Goal: Task Accomplishment & Management: Manage account settings

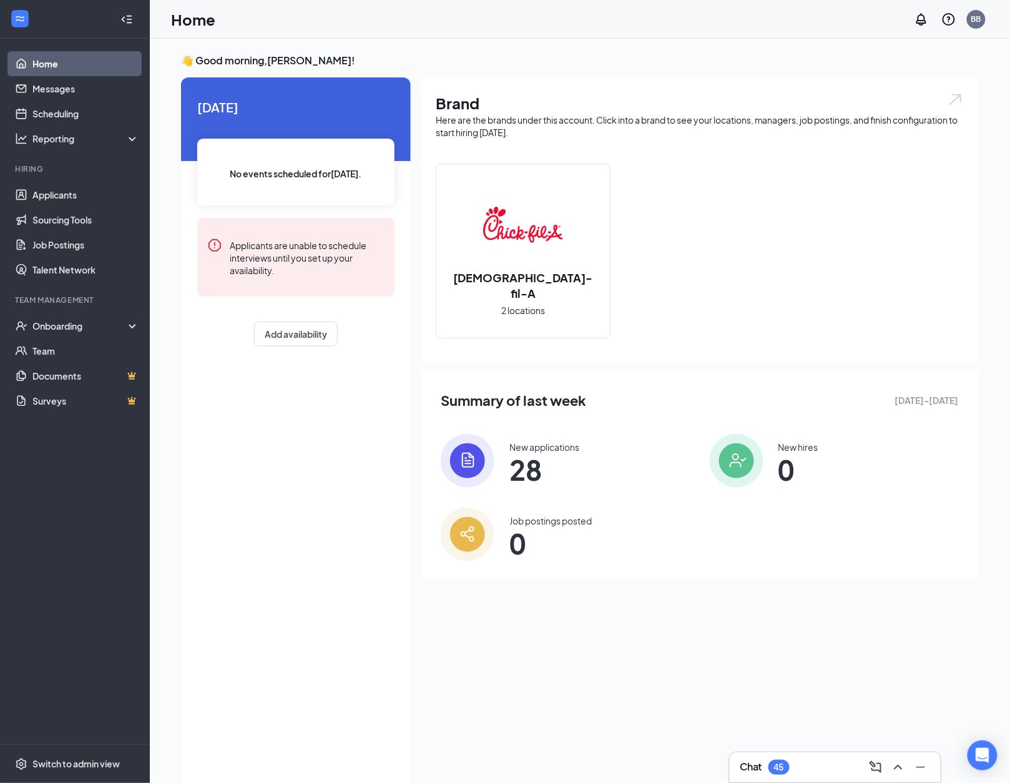
click at [447, 421] on div "Summary of last week [DATE] - [DATE] New applications 28 New hires 0 Job postin…" at bounding box center [700, 475] width 558 height 209
click at [477, 453] on img at bounding box center [468, 461] width 54 height 54
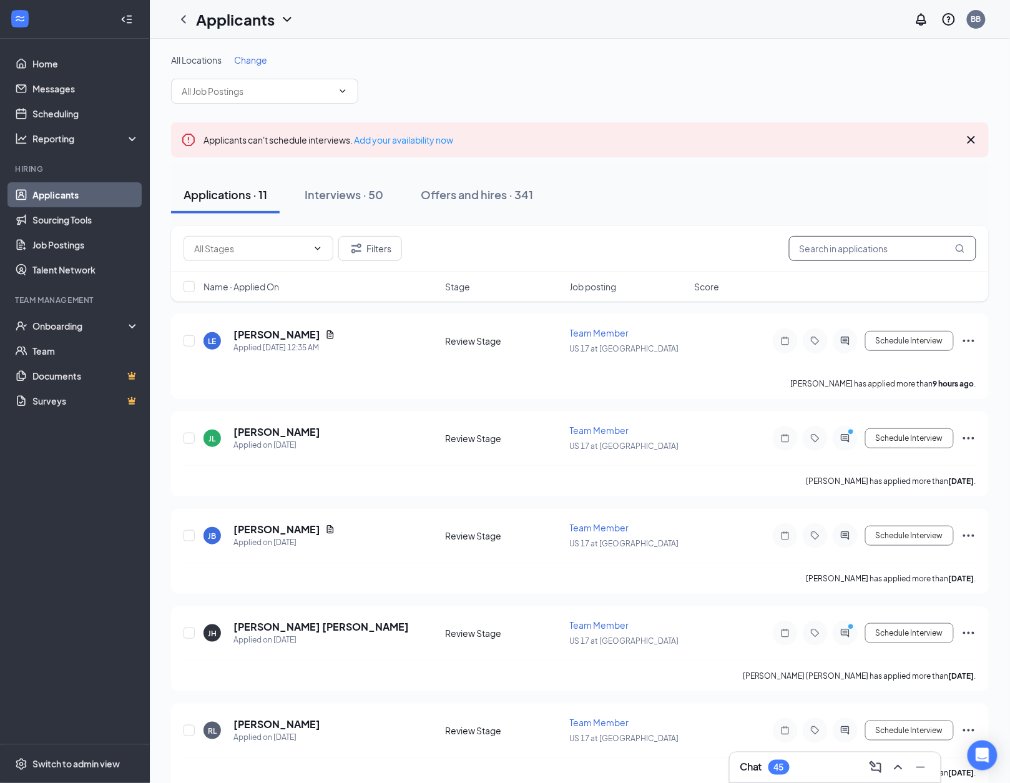
click at [881, 255] on input "text" at bounding box center [882, 248] width 187 height 25
paste input "[PERSON_NAME]"
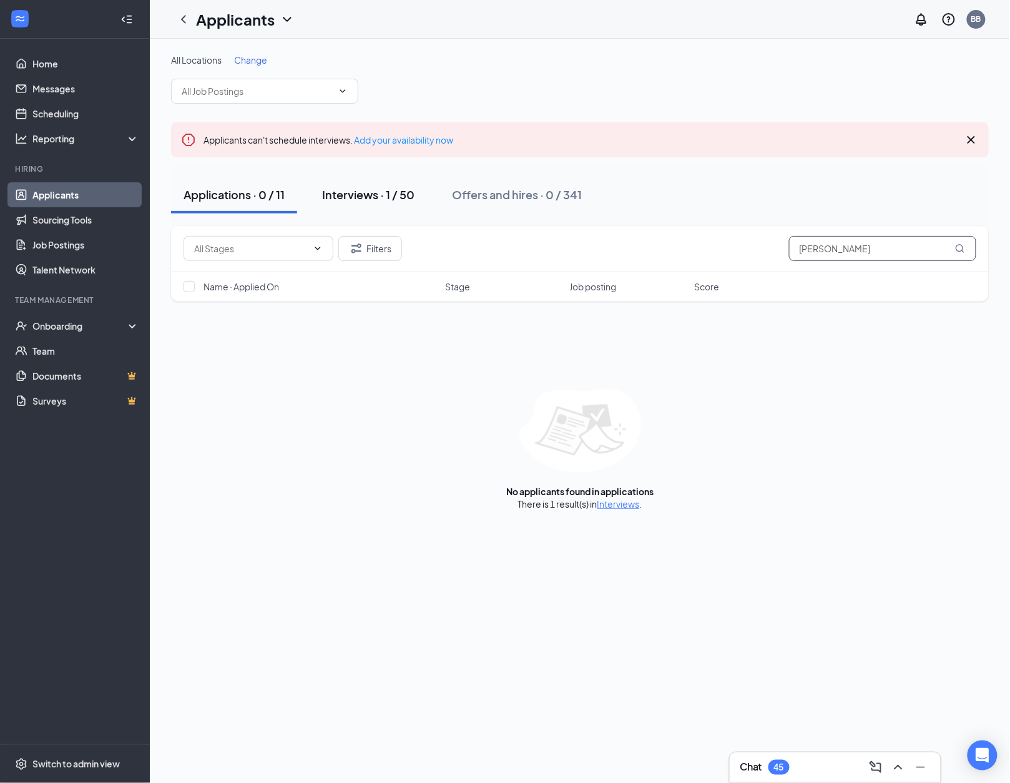
type input "[PERSON_NAME]"
click at [408, 200] on div "Interviews · 1 / 50" at bounding box center [368, 195] width 92 height 16
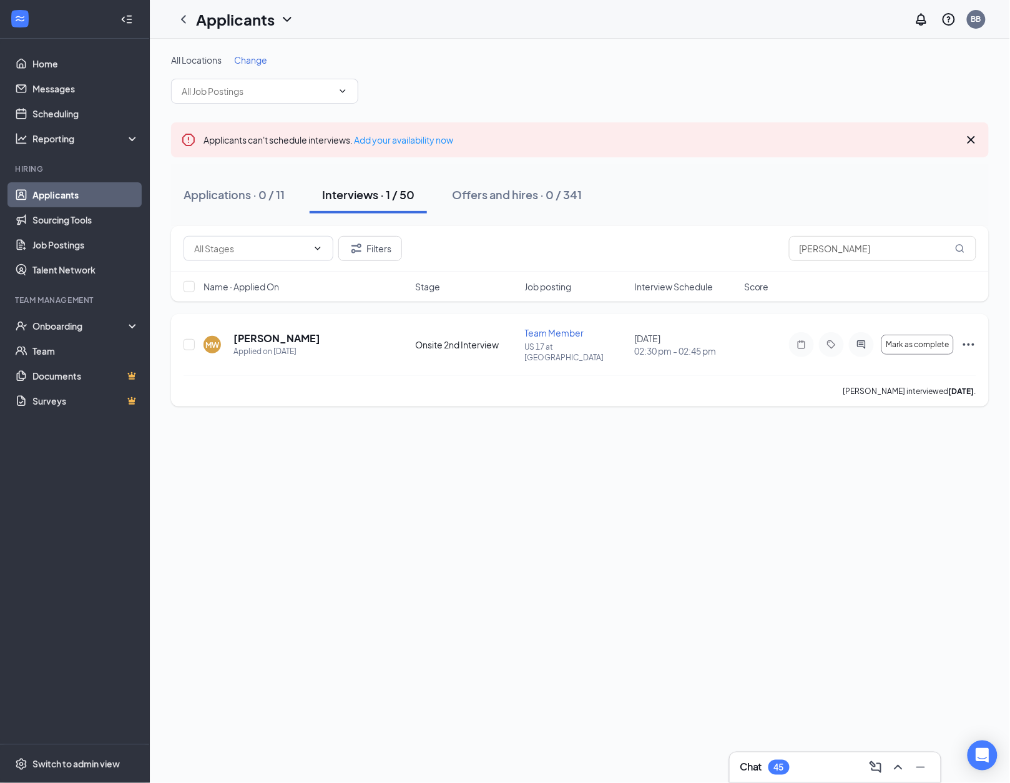
click at [974, 343] on icon "Ellipses" at bounding box center [968, 344] width 11 height 2
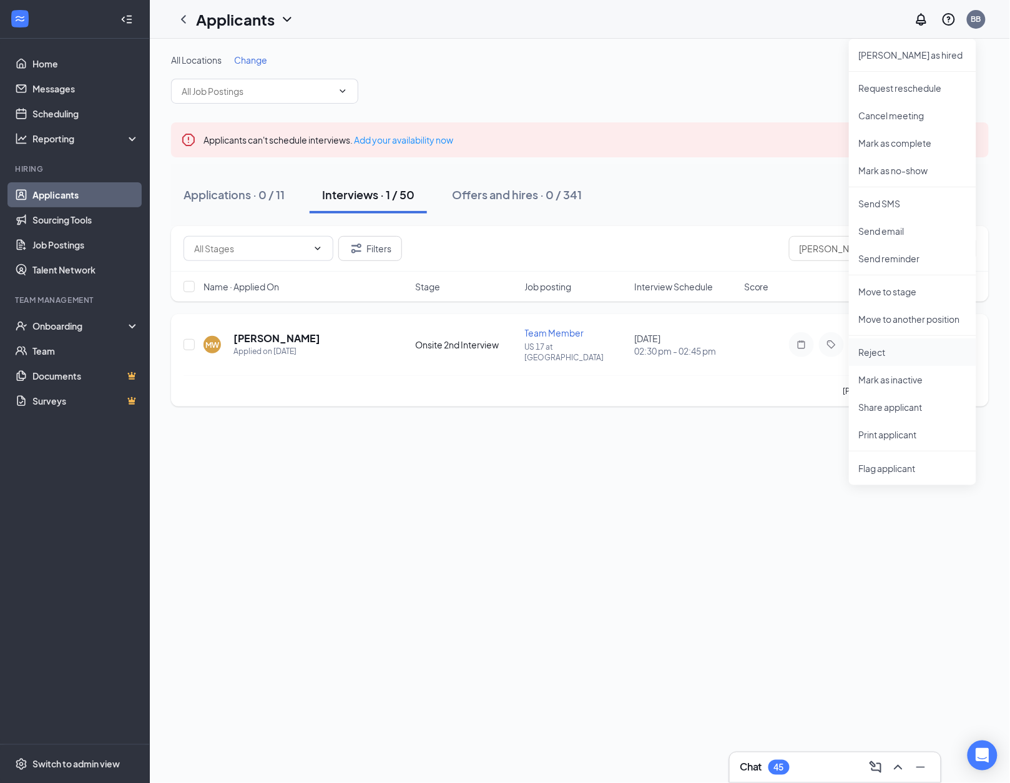
click at [880, 351] on p "Reject" at bounding box center [912, 352] width 107 height 12
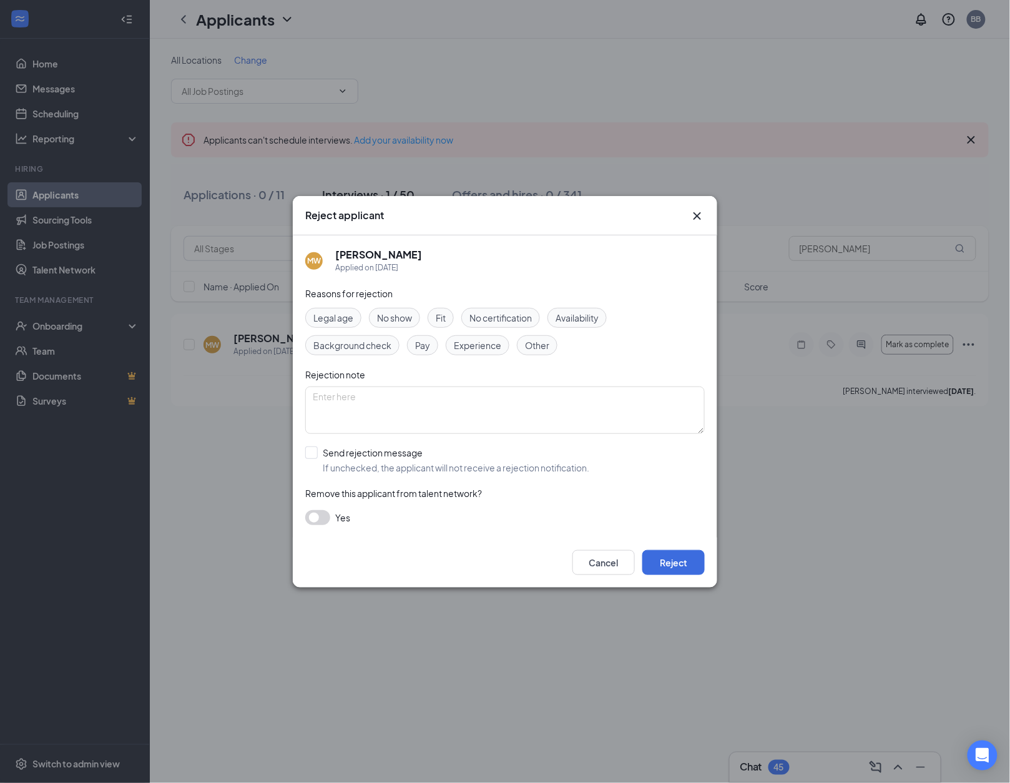
click at [453, 491] on span "Remove this applicant from talent network?" at bounding box center [393, 492] width 177 height 11
click at [448, 466] on span "If unchecked, the applicant will not receive a rejection notification." at bounding box center [456, 467] width 267 height 12
click at [448, 466] on input "Send rejection message If unchecked, the applicant will not receive a rejection…" at bounding box center [447, 459] width 284 height 27
checkbox input "true"
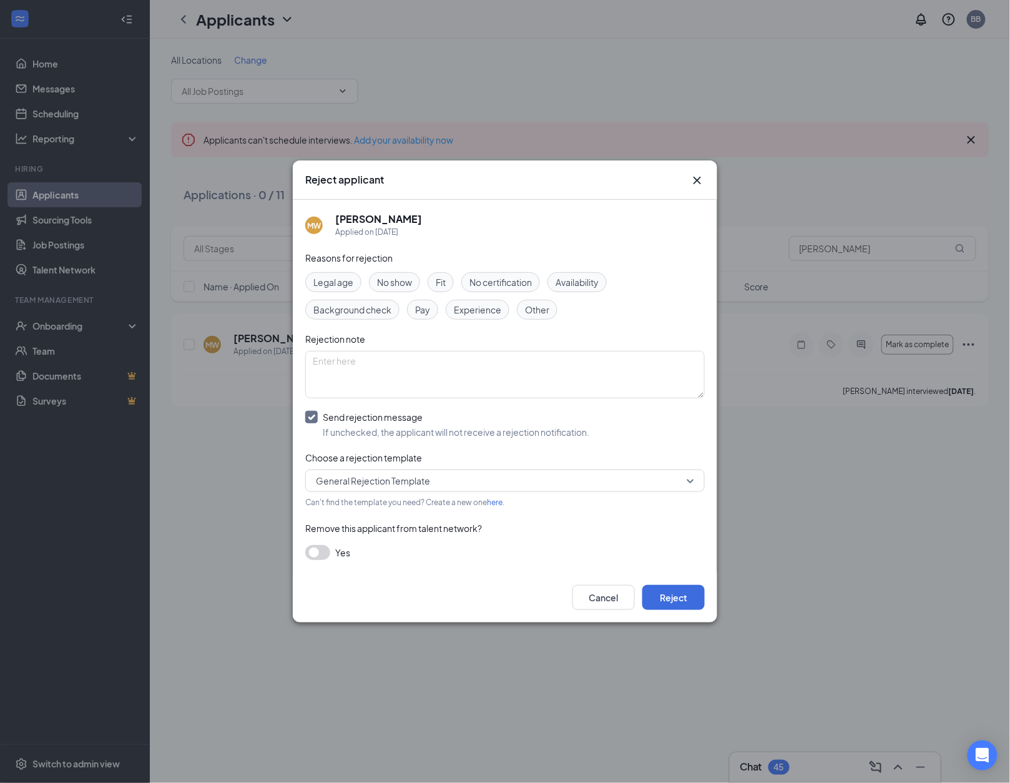
click at [405, 472] on span "General Rejection Template" at bounding box center [373, 480] width 114 height 19
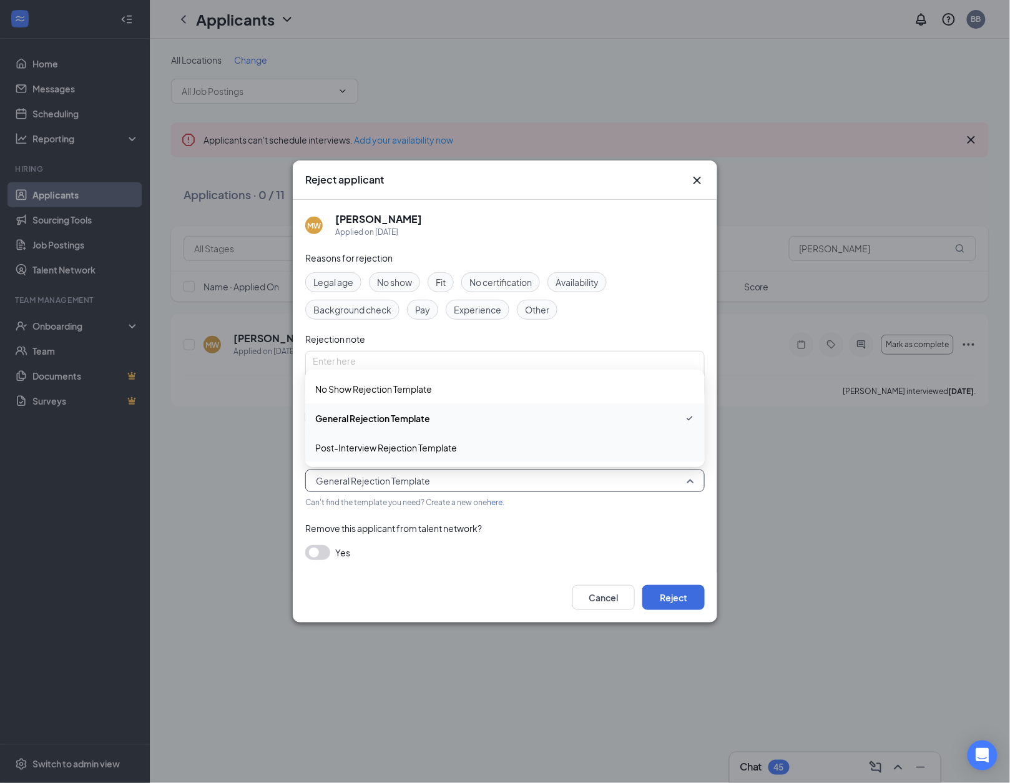
click at [365, 447] on span "Post-Interview Rejection Template" at bounding box center [386, 448] width 142 height 14
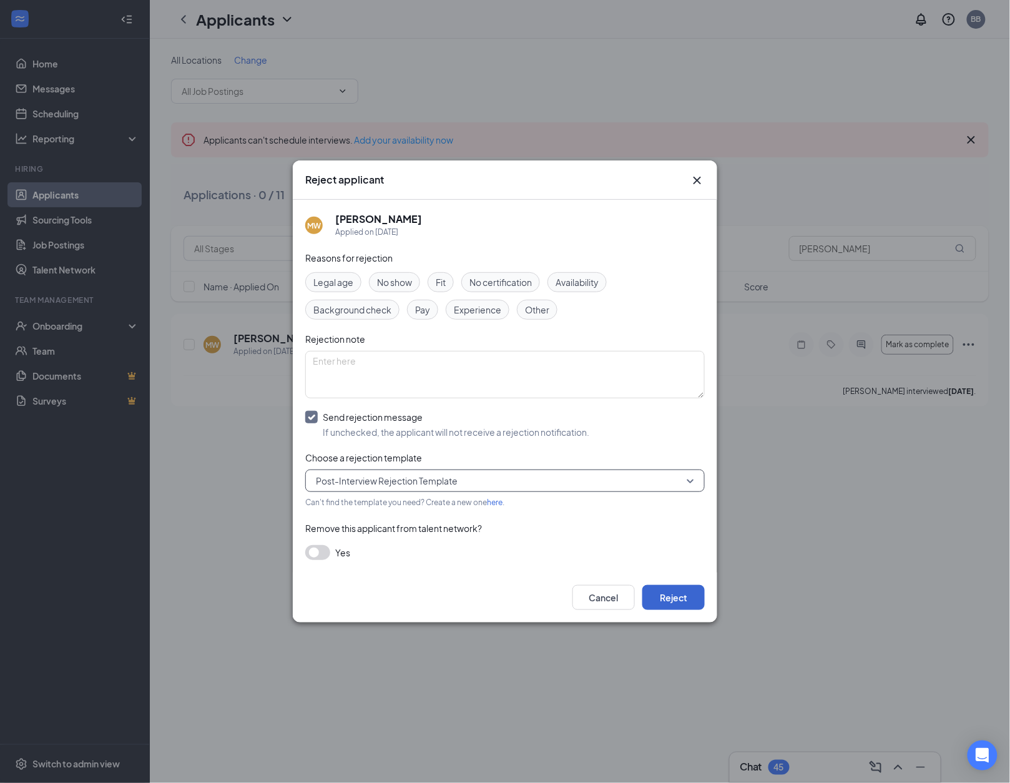
click at [675, 589] on button "Reject" at bounding box center [673, 597] width 62 height 25
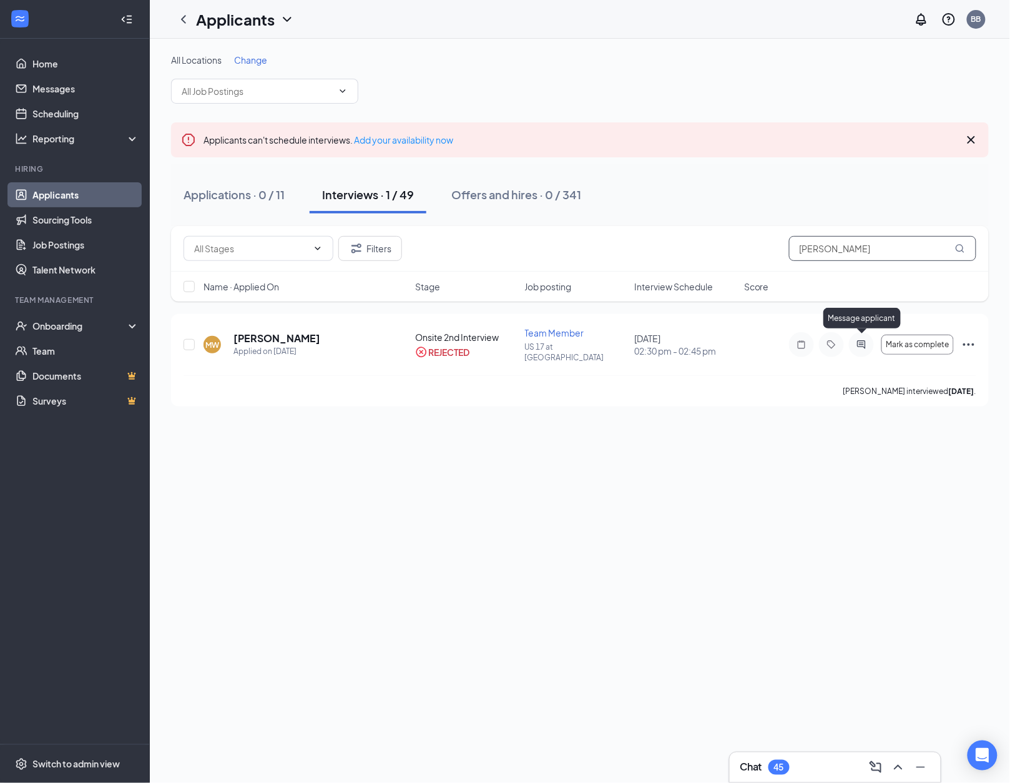
click at [844, 240] on input "[PERSON_NAME]" at bounding box center [882, 248] width 187 height 25
paste input "[PERSON_NAME]"
type input "[PERSON_NAME]"
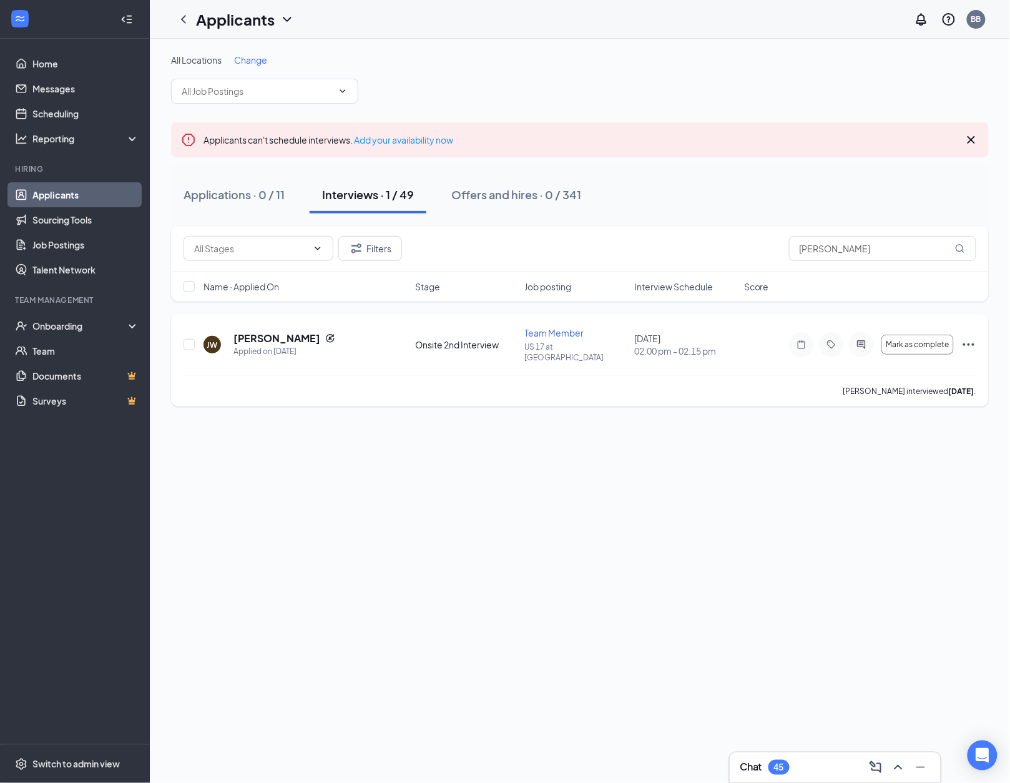
click at [976, 341] on icon "Ellipses" at bounding box center [968, 344] width 15 height 15
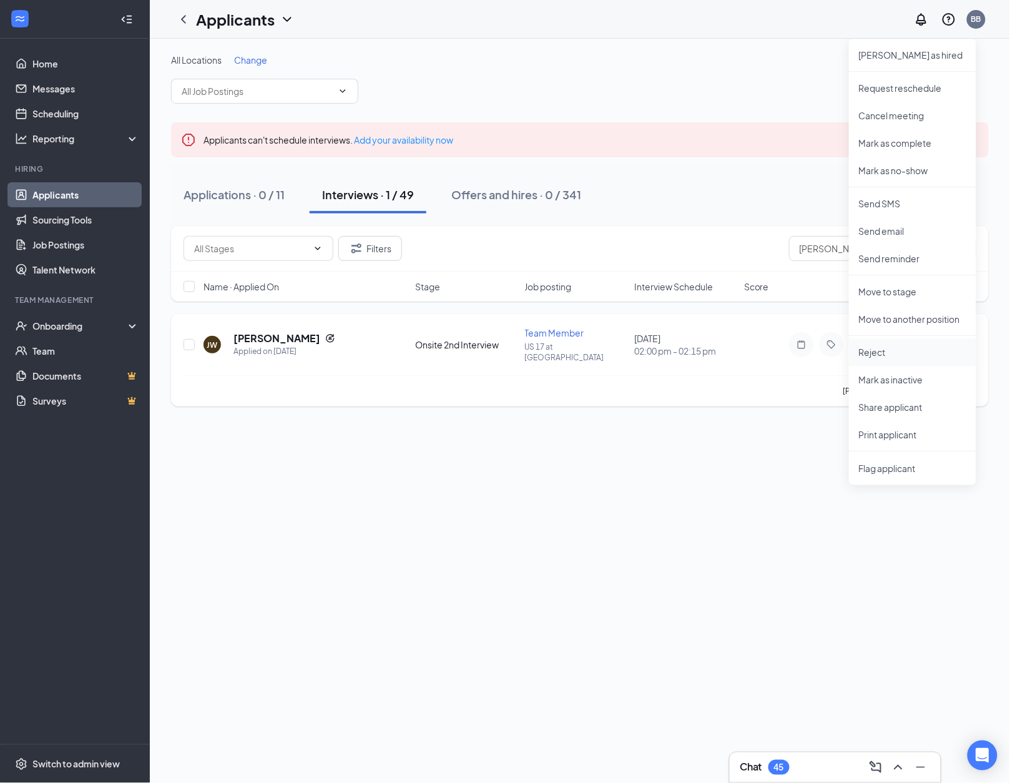
click at [894, 341] on li "Reject" at bounding box center [912, 351] width 127 height 27
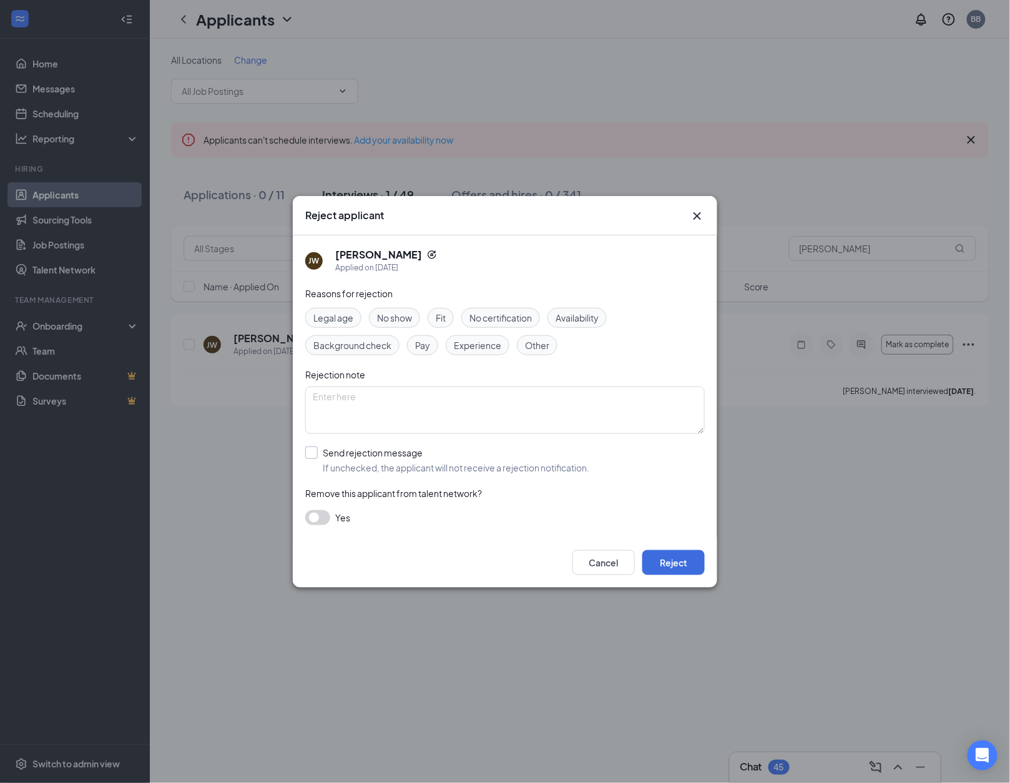
click at [398, 468] on span "If unchecked, the applicant will not receive a rejection notification." at bounding box center [456, 467] width 267 height 12
click at [398, 468] on input "Send rejection message If unchecked, the applicant will not receive a rejection…" at bounding box center [447, 459] width 284 height 27
checkbox input "true"
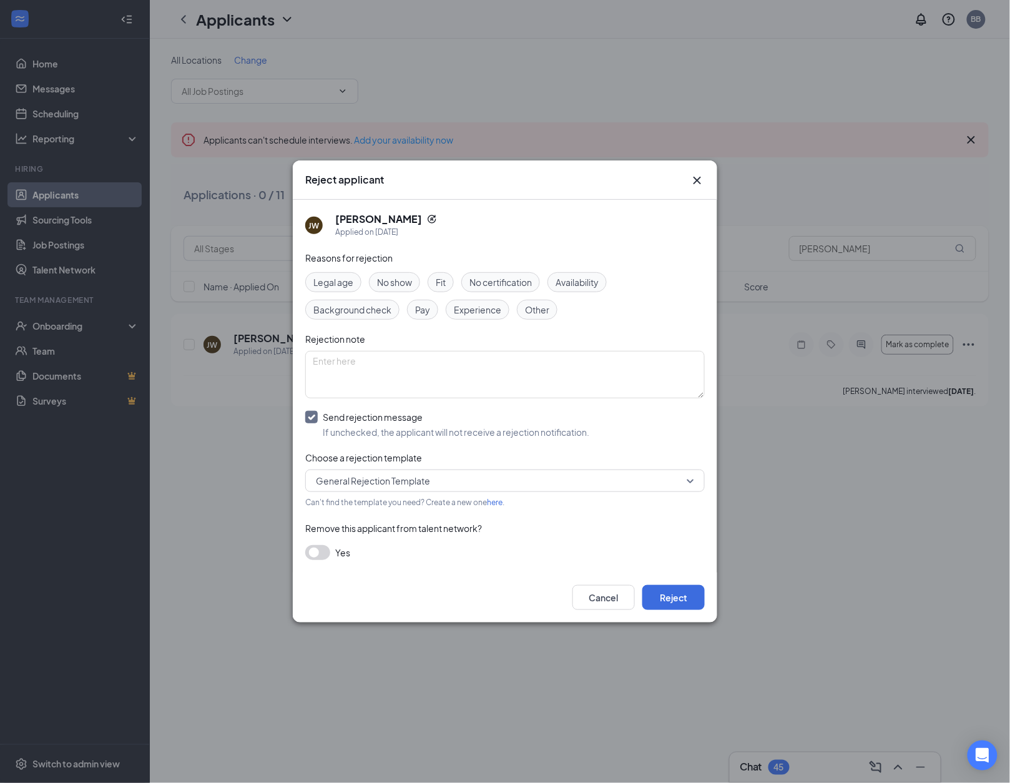
click at [380, 475] on span "General Rejection Template" at bounding box center [373, 480] width 114 height 19
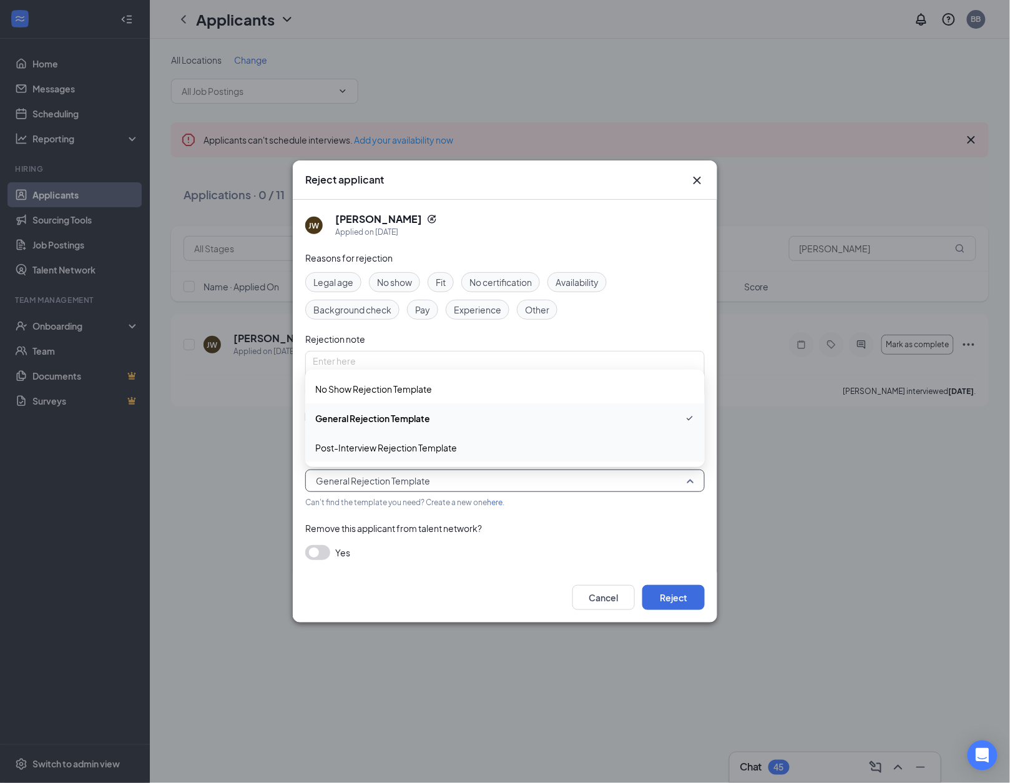
click at [368, 451] on span "Post-Interview Rejection Template" at bounding box center [386, 448] width 142 height 14
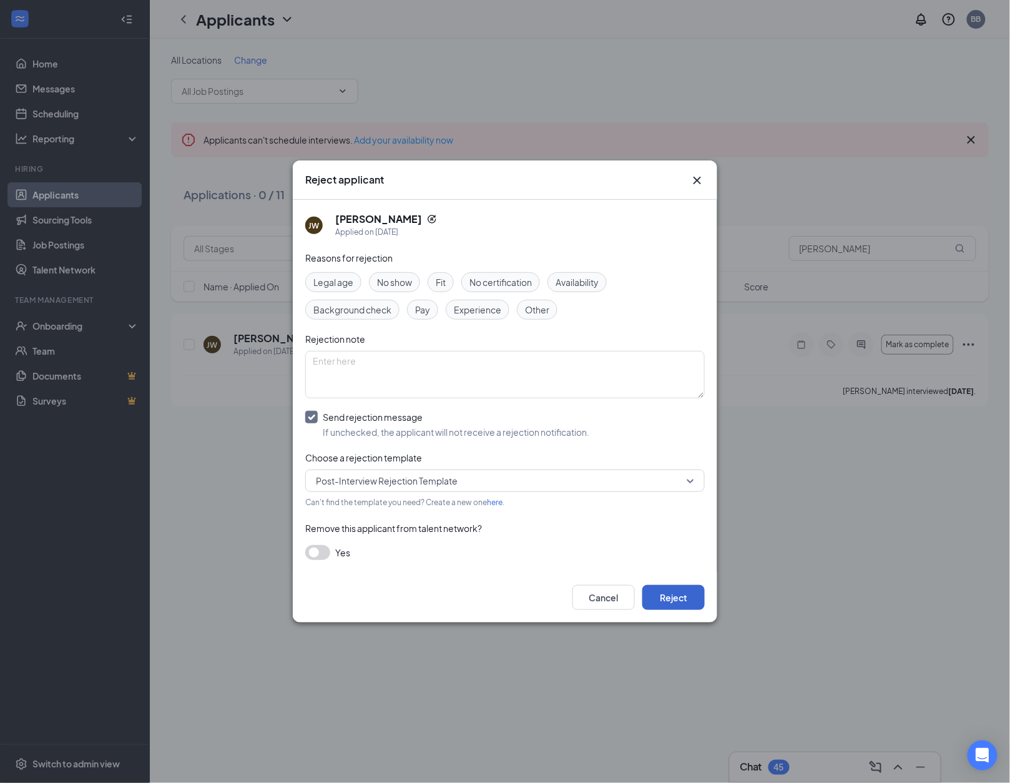
click at [660, 585] on button "Reject" at bounding box center [673, 597] width 62 height 25
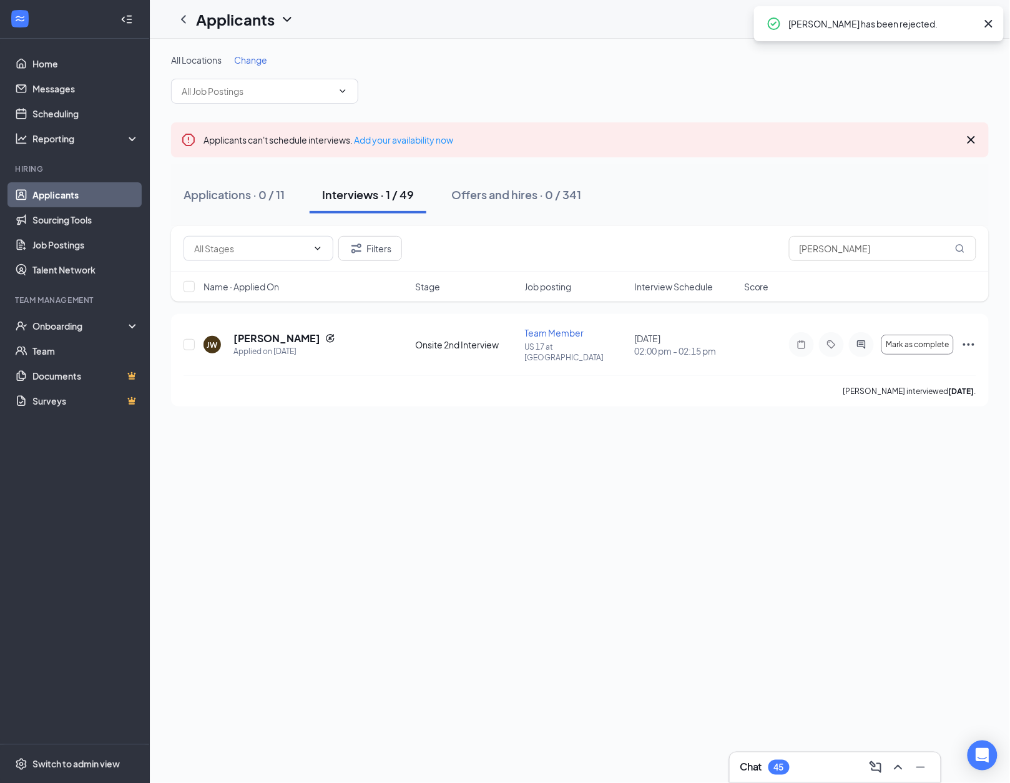
click at [355, 0] on div "Applicants BB" at bounding box center [580, 19] width 860 height 39
click at [290, 200] on button "Applications · 0 / 11" at bounding box center [234, 194] width 126 height 37
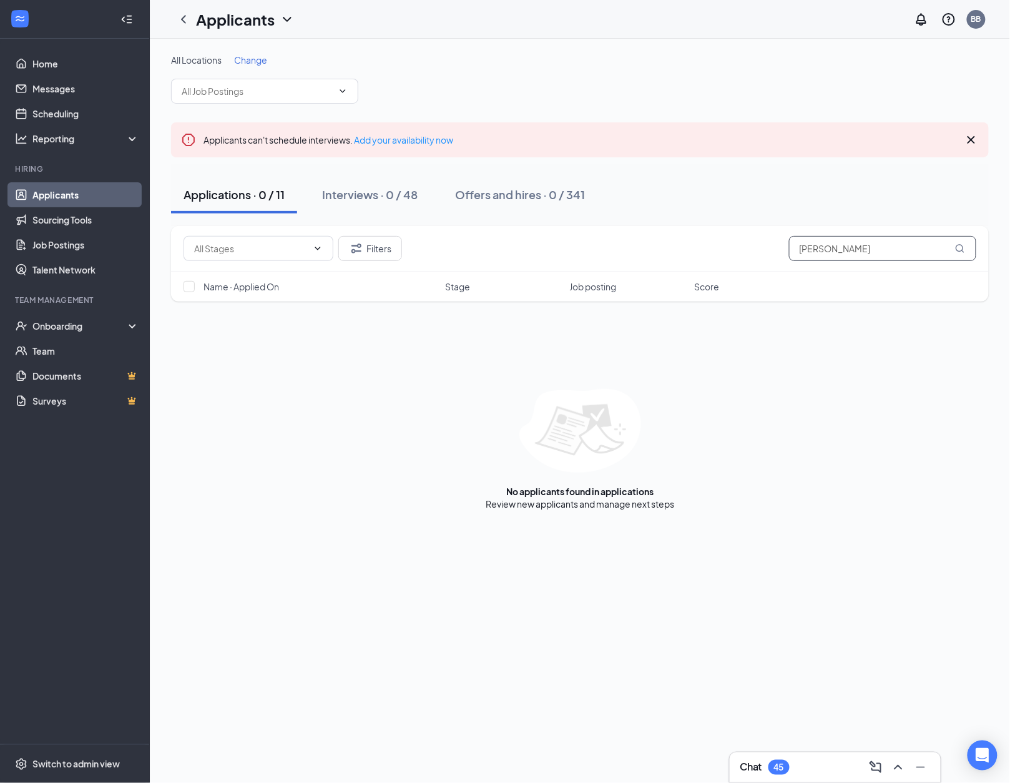
click at [886, 258] on input "[PERSON_NAME]" at bounding box center [882, 248] width 187 height 25
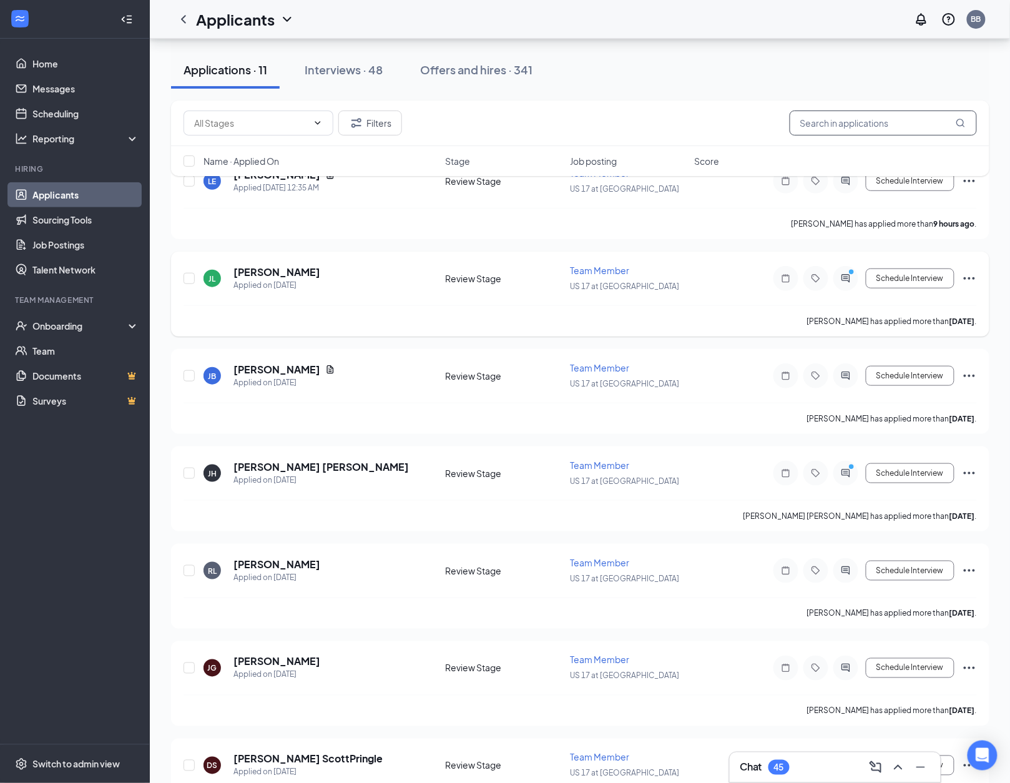
scroll to position [162, 0]
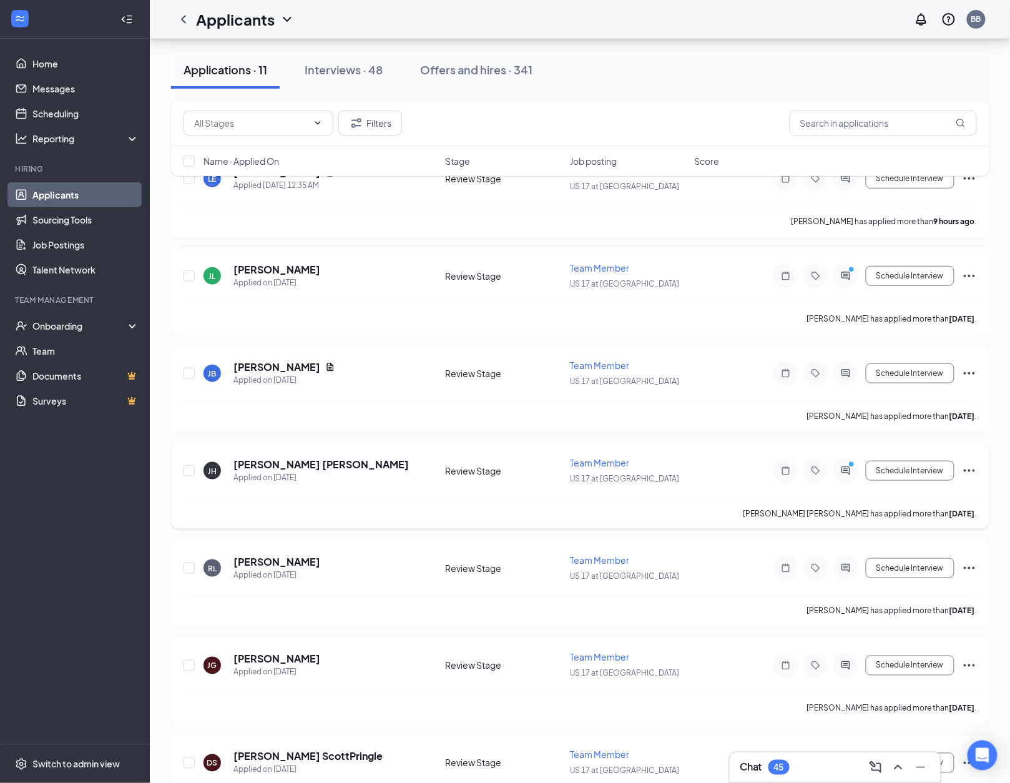
click at [964, 469] on icon "Ellipses" at bounding box center [969, 470] width 11 height 2
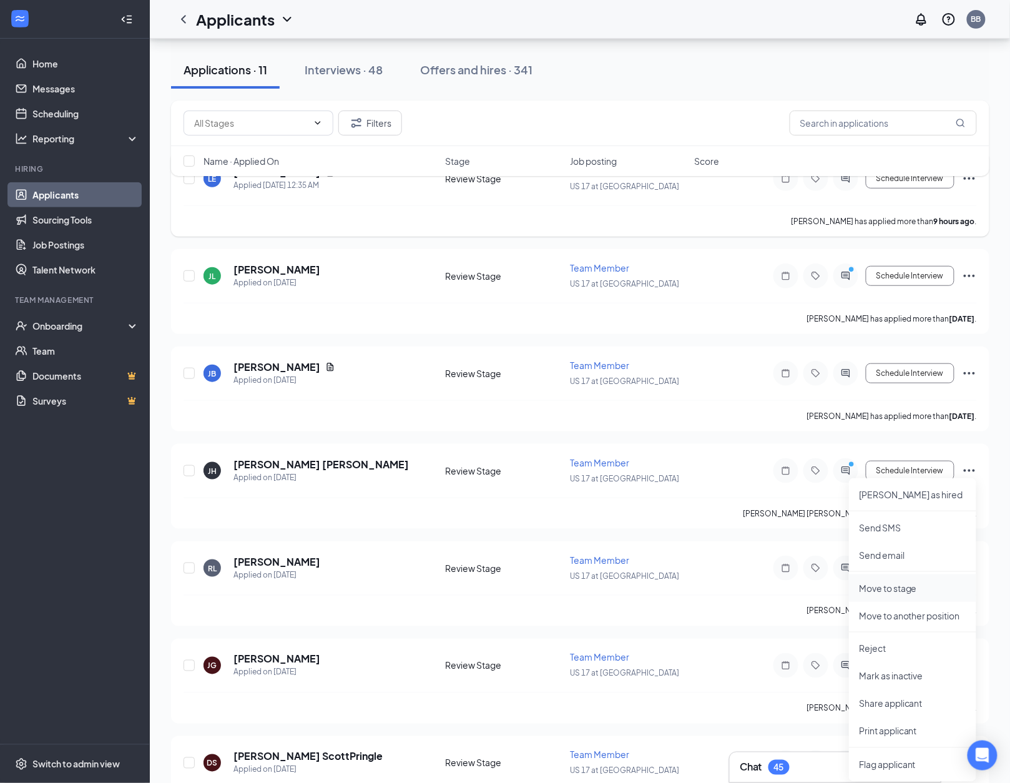
click at [894, 579] on li "Move to stage" at bounding box center [912, 587] width 127 height 27
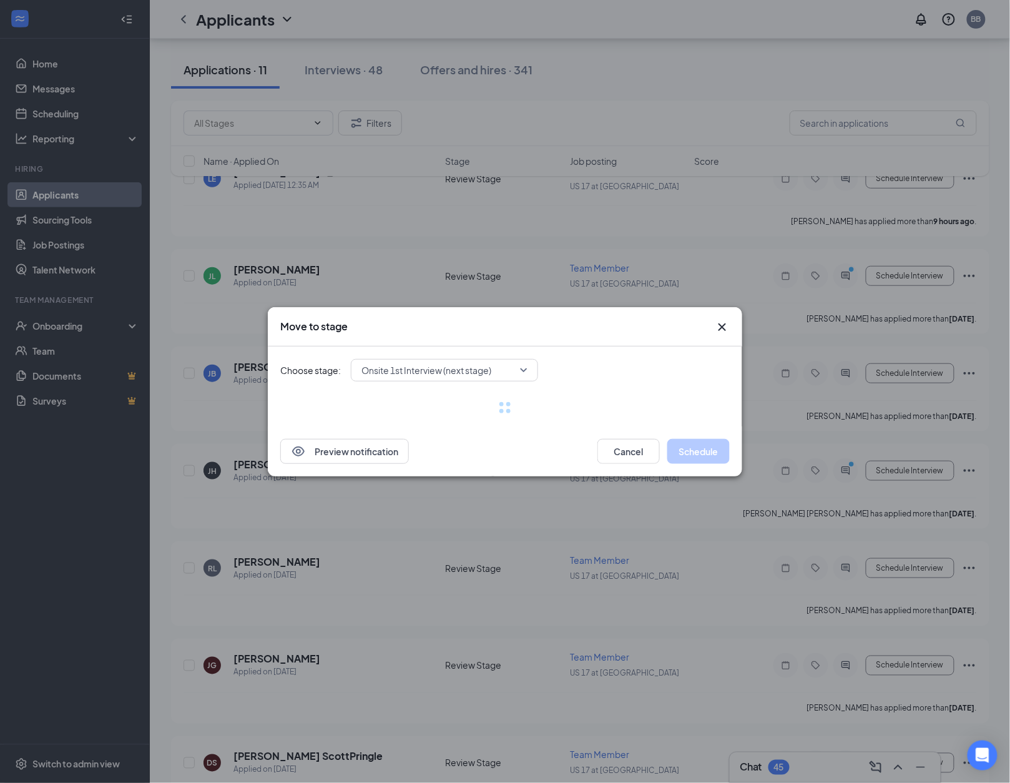
click at [489, 382] on div "Choose stage: Onsite 1st Interview (next stage)" at bounding box center [504, 386] width 449 height 80
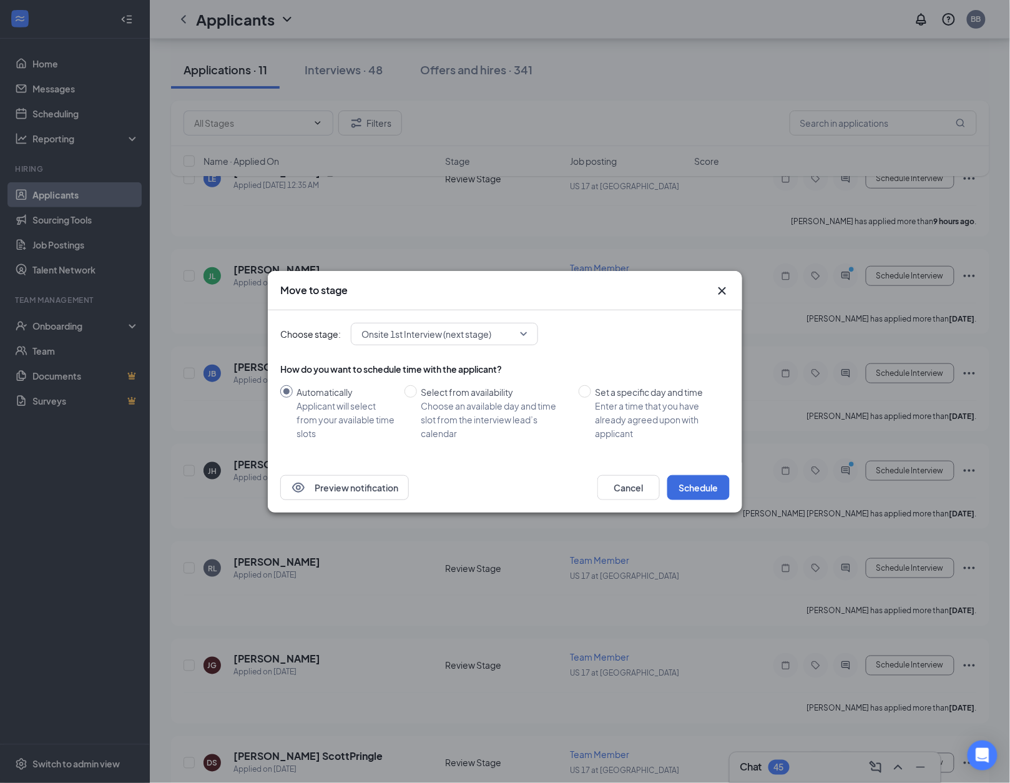
click at [470, 340] on span "Onsite 1st Interview (next stage)" at bounding box center [426, 334] width 130 height 19
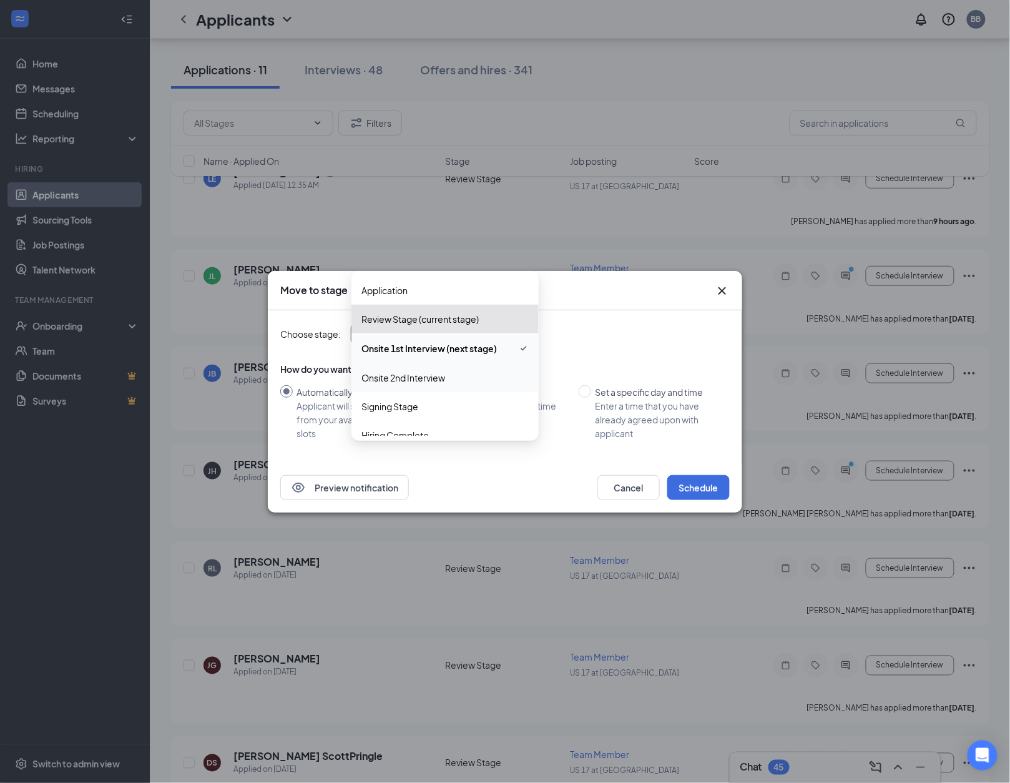
click at [430, 381] on span "Onsite 2nd Interview" at bounding box center [403, 378] width 84 height 14
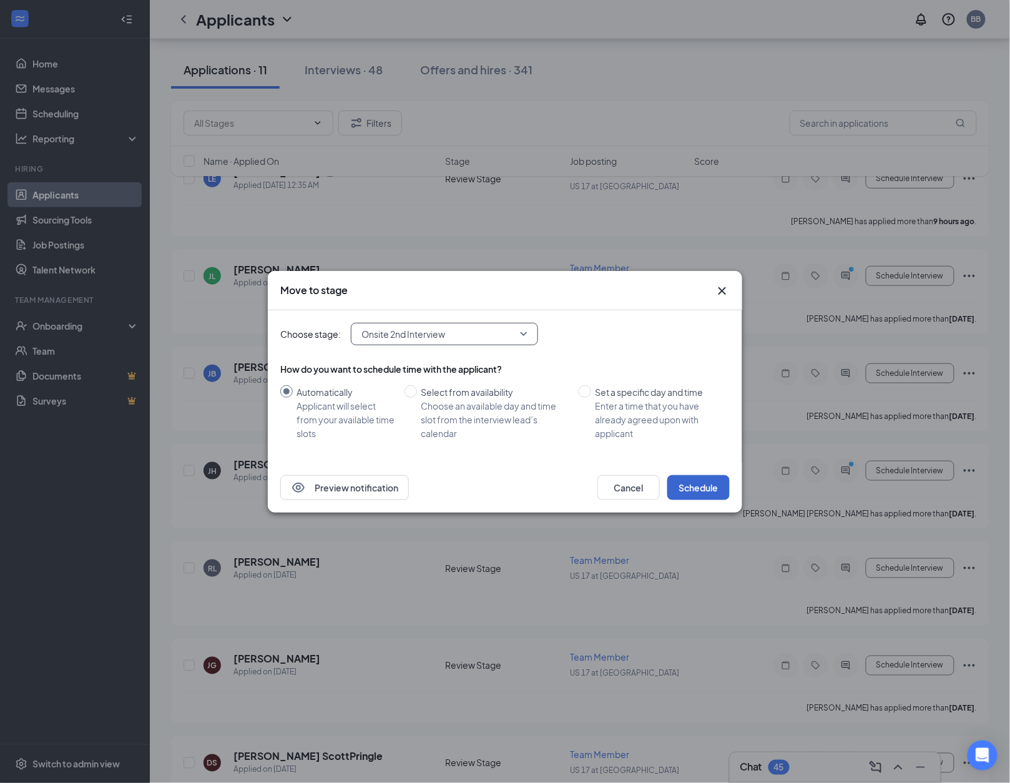
click at [694, 479] on button "Schedule" at bounding box center [698, 487] width 62 height 25
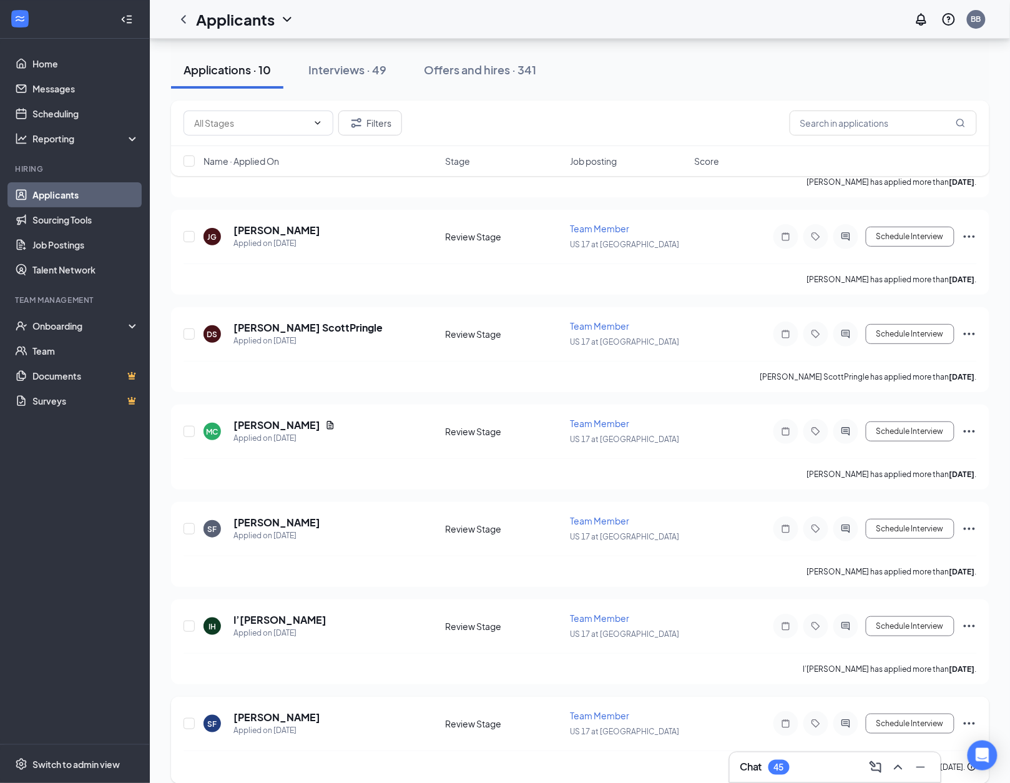
scroll to position [0, 0]
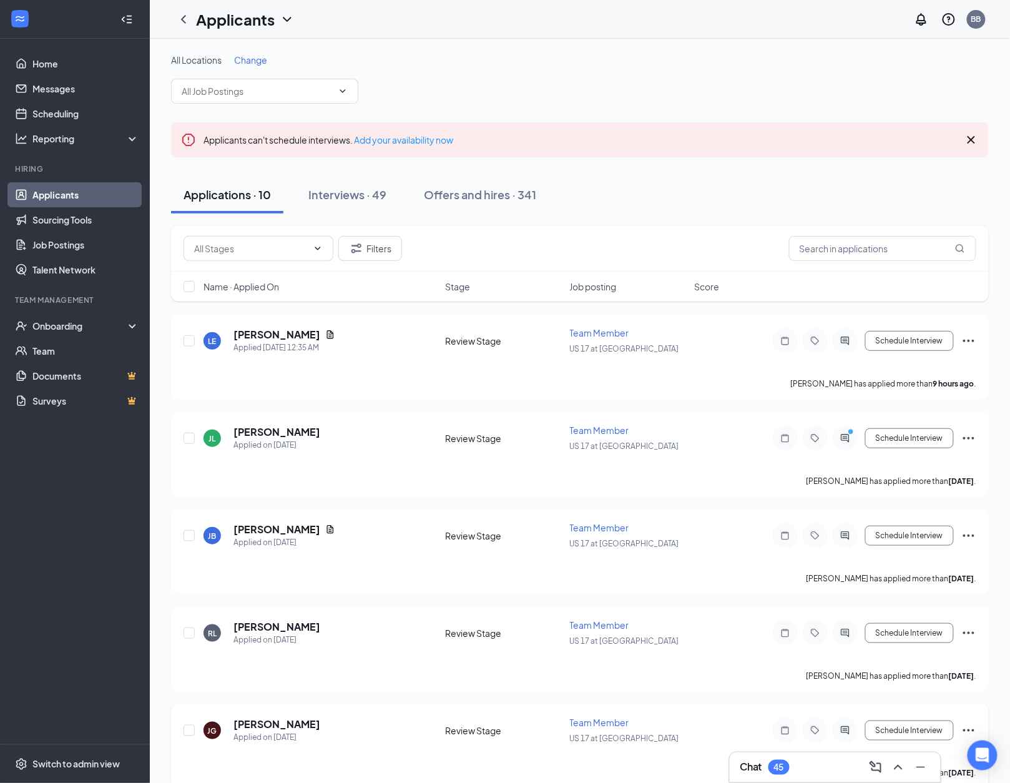
click at [283, 717] on h5 "[PERSON_NAME]" at bounding box center [276, 724] width 87 height 14
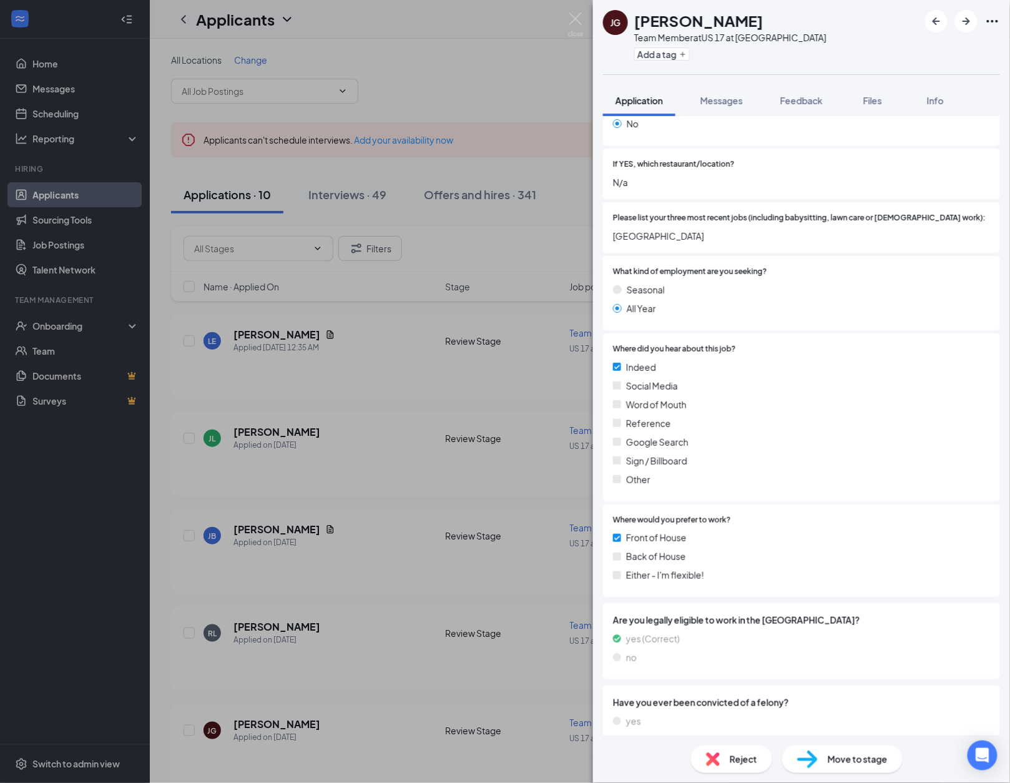
click at [678, 16] on h1 "[PERSON_NAME]" at bounding box center [698, 20] width 129 height 21
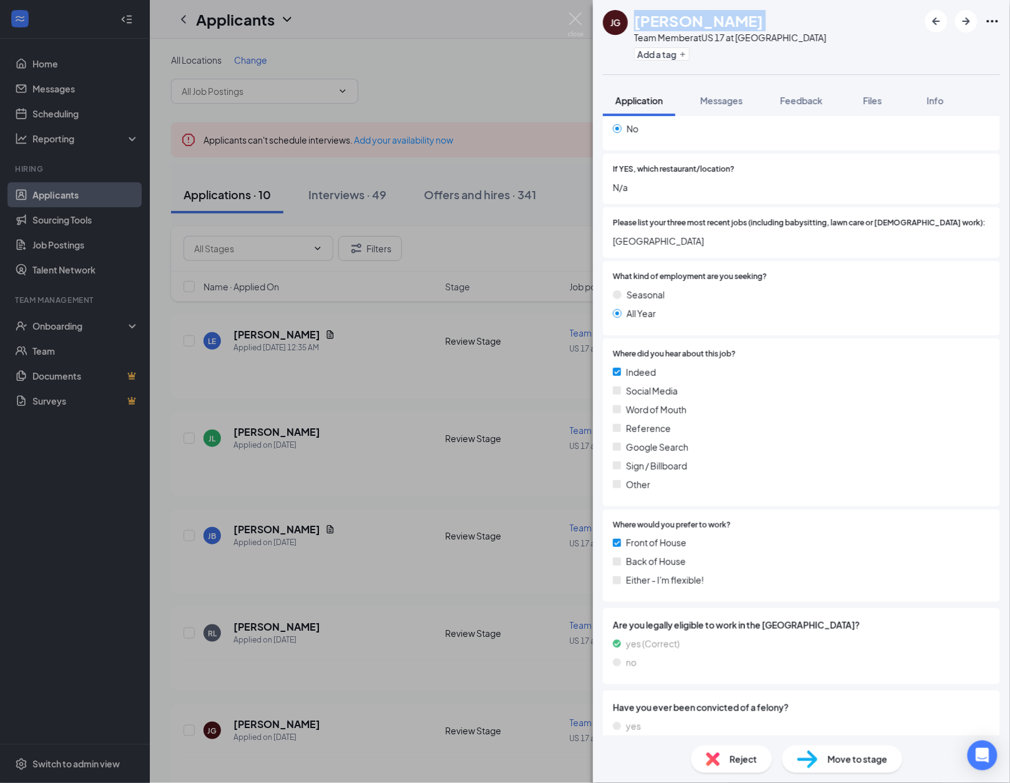
click at [678, 16] on h1 "[PERSON_NAME]" at bounding box center [698, 20] width 129 height 21
click at [733, 768] on div "Reject" at bounding box center [731, 758] width 81 height 27
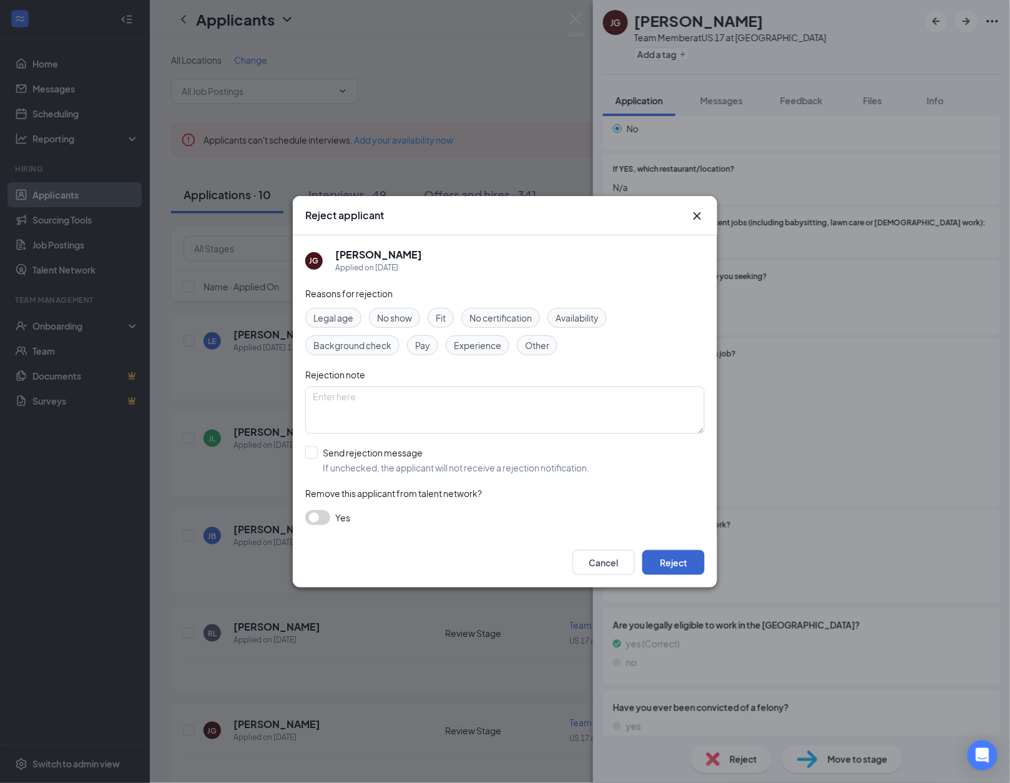
click at [677, 550] on button "Reject" at bounding box center [673, 562] width 62 height 25
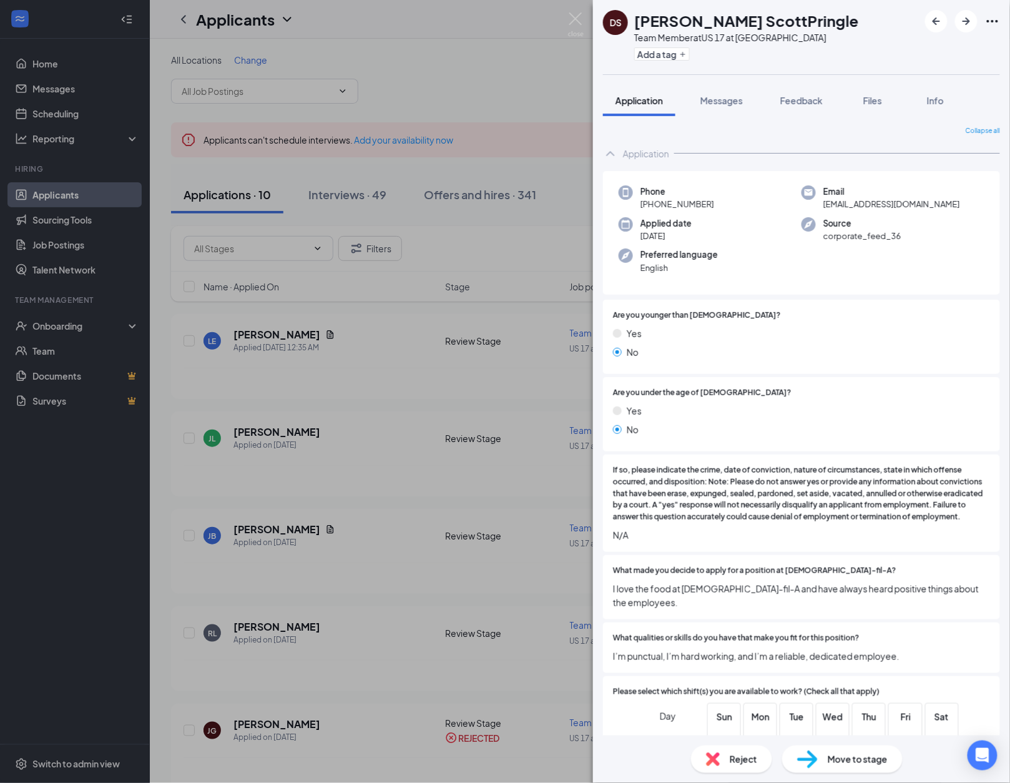
scroll to position [-1, 0]
click at [675, 25] on h1 "[PERSON_NAME] ScottPringle" at bounding box center [746, 20] width 225 height 21
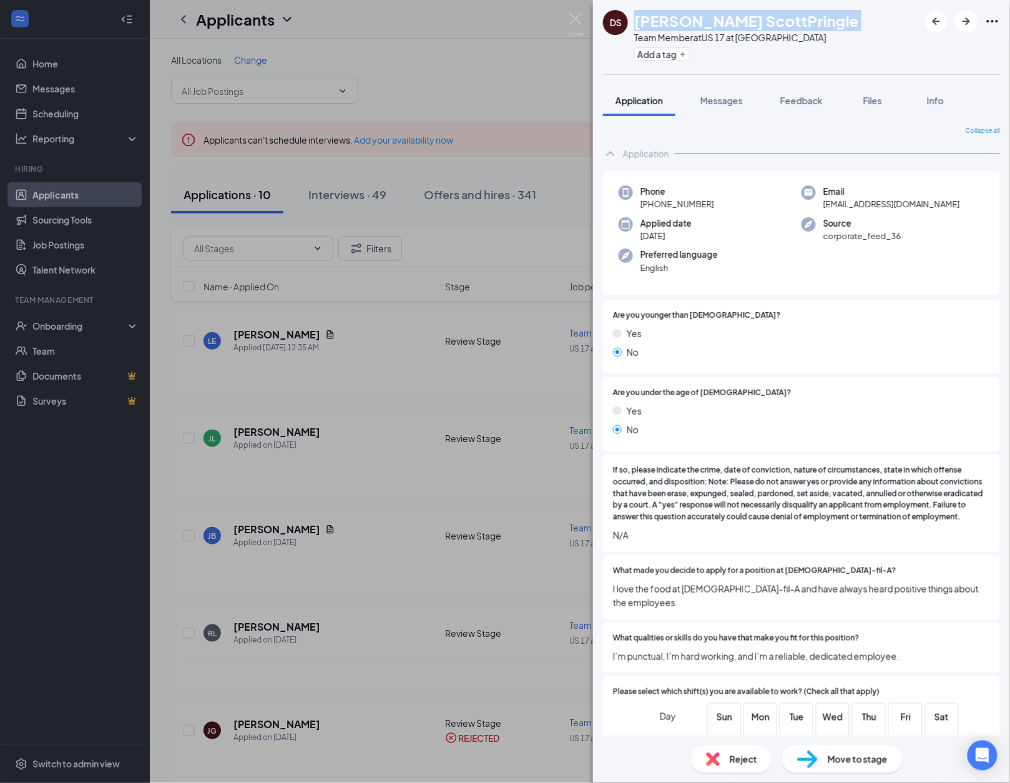
copy h1 "[PERSON_NAME] ScottPringle"
click at [800, 762] on img at bounding box center [807, 759] width 21 height 18
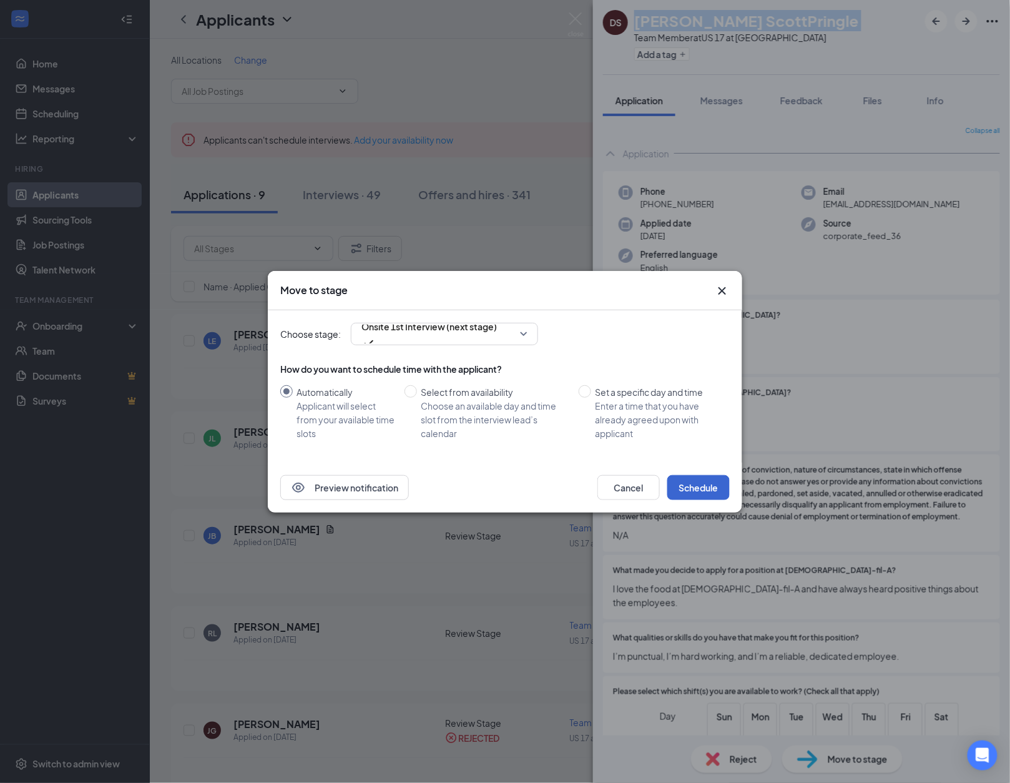
click at [698, 480] on button "Schedule" at bounding box center [698, 487] width 62 height 25
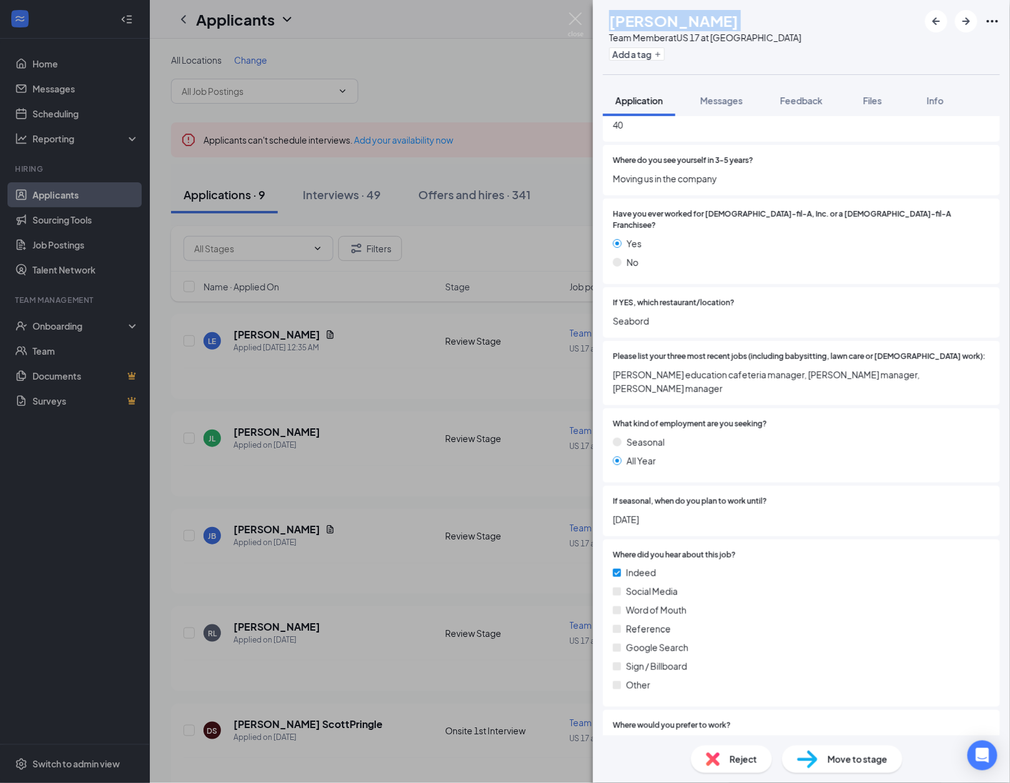
scroll to position [1111, 0]
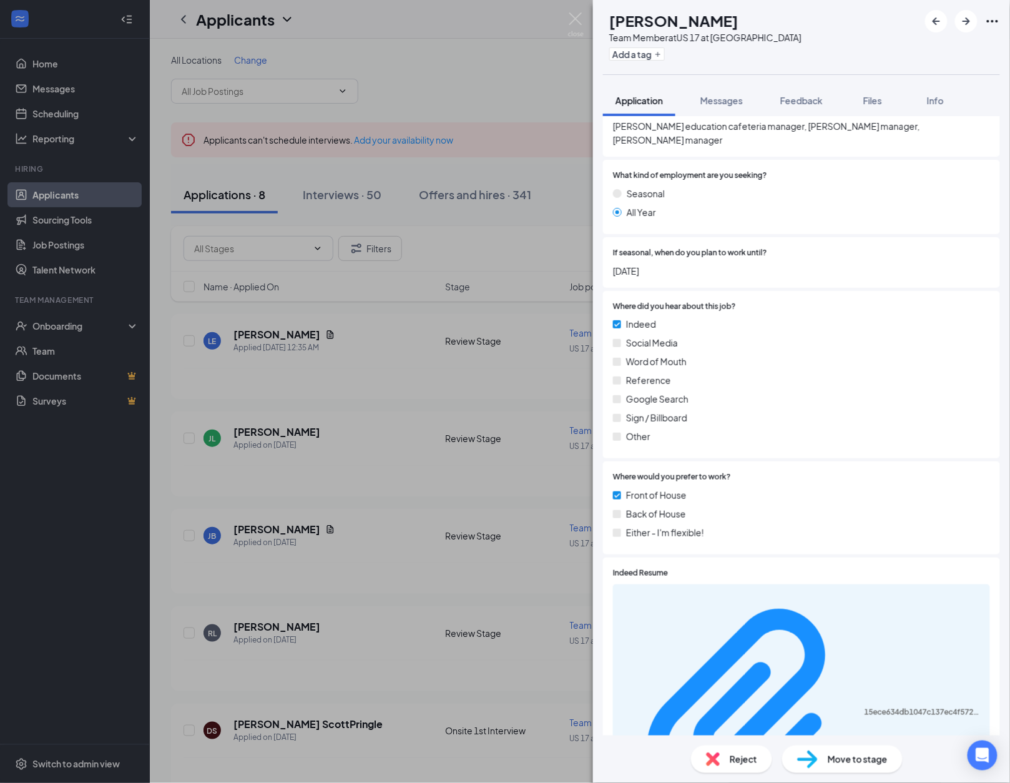
click at [748, 766] on div "Reject" at bounding box center [731, 758] width 81 height 27
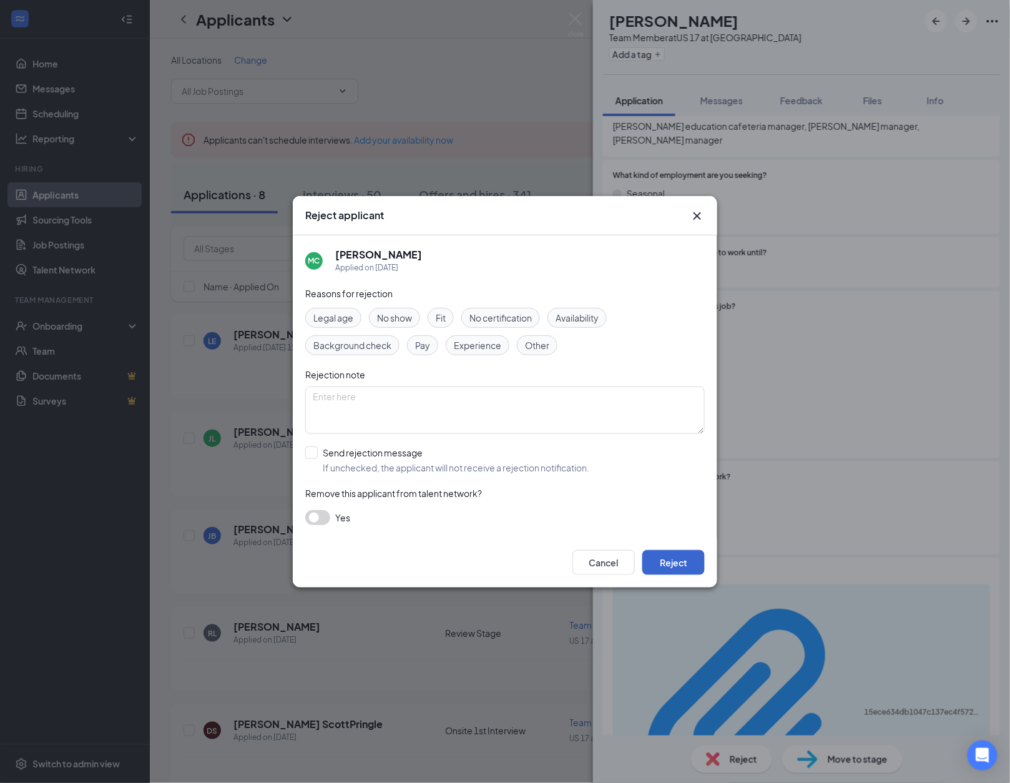
click at [665, 560] on button "Reject" at bounding box center [673, 562] width 62 height 25
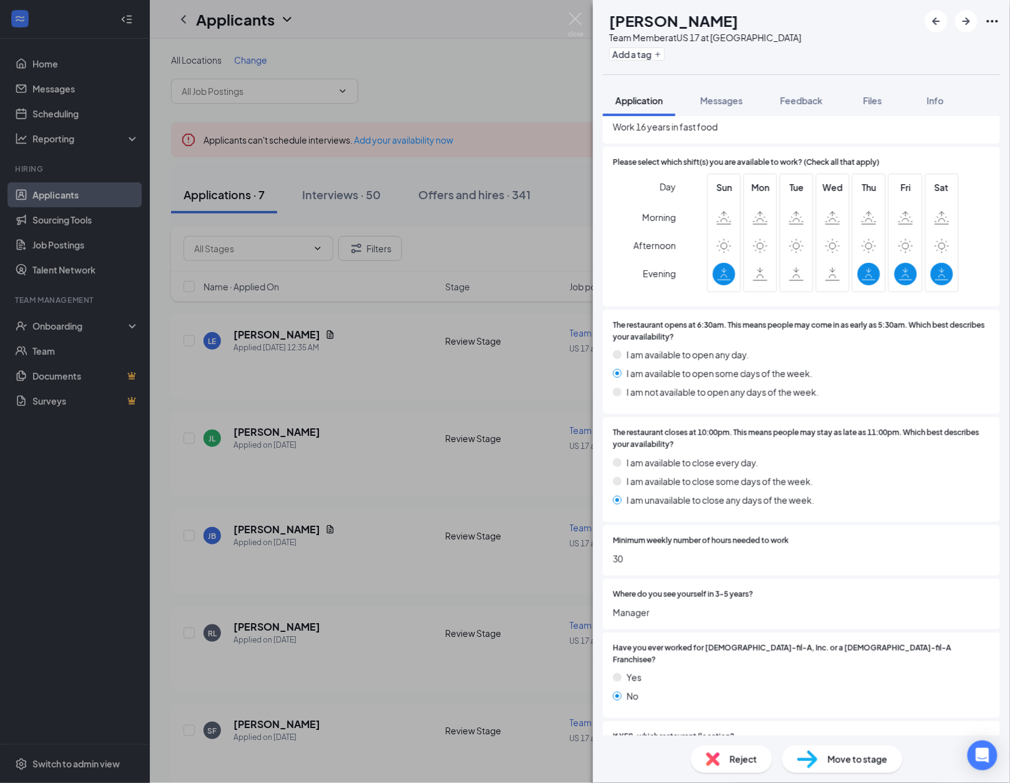
scroll to position [592, 0]
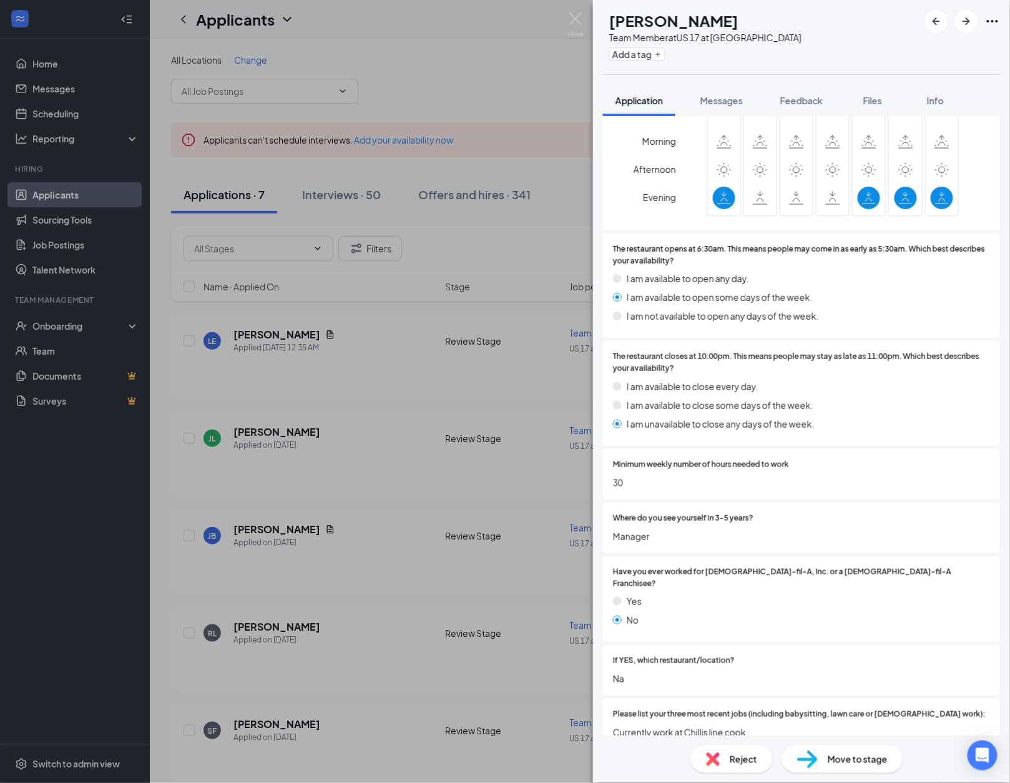
click at [719, 753] on img at bounding box center [713, 759] width 14 height 14
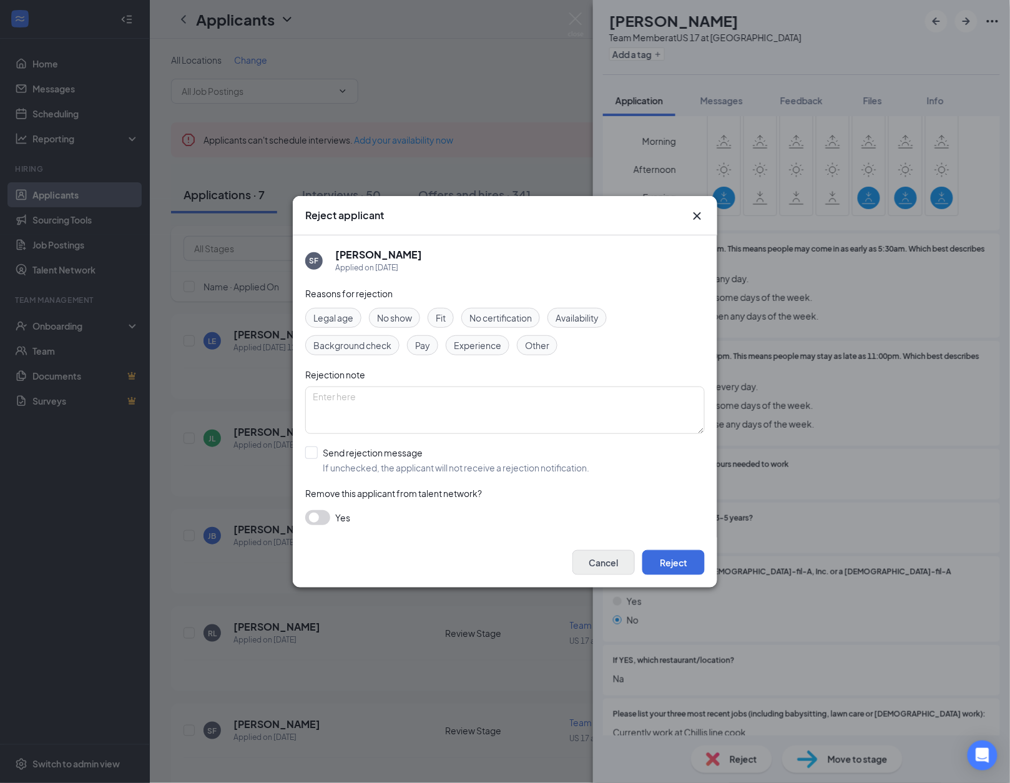
click at [615, 564] on button "Cancel" at bounding box center [603, 562] width 62 height 25
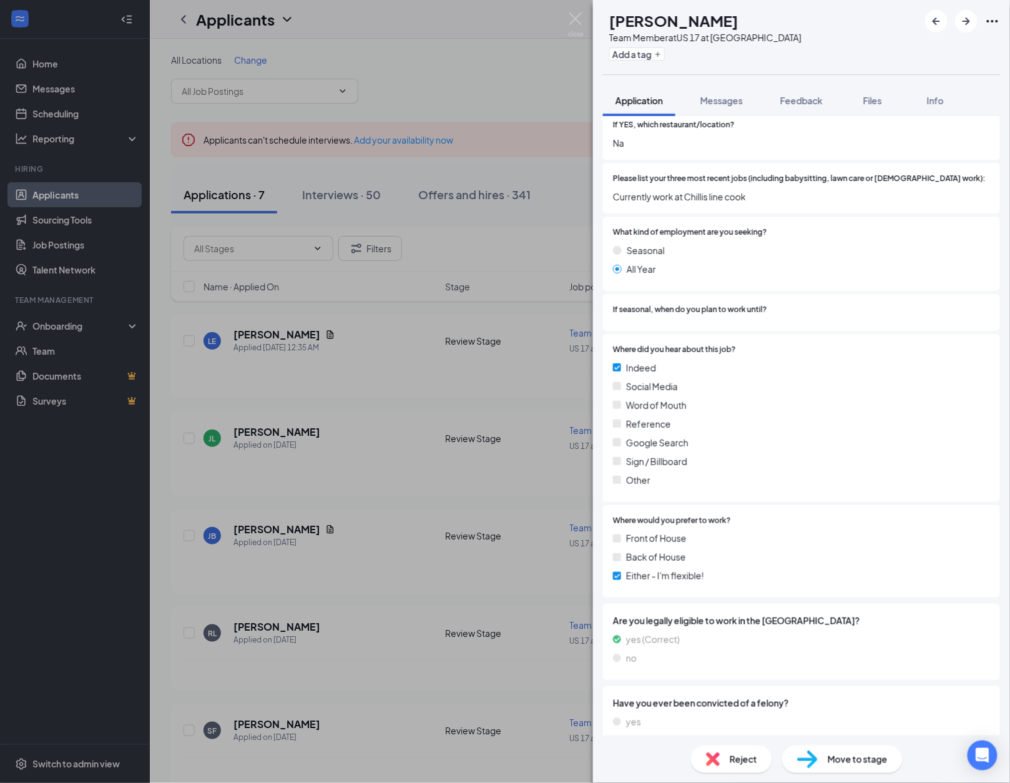
scroll to position [1127, 0]
click at [699, 22] on h1 "[PERSON_NAME]" at bounding box center [673, 20] width 129 height 21
copy h1 "[PERSON_NAME]"
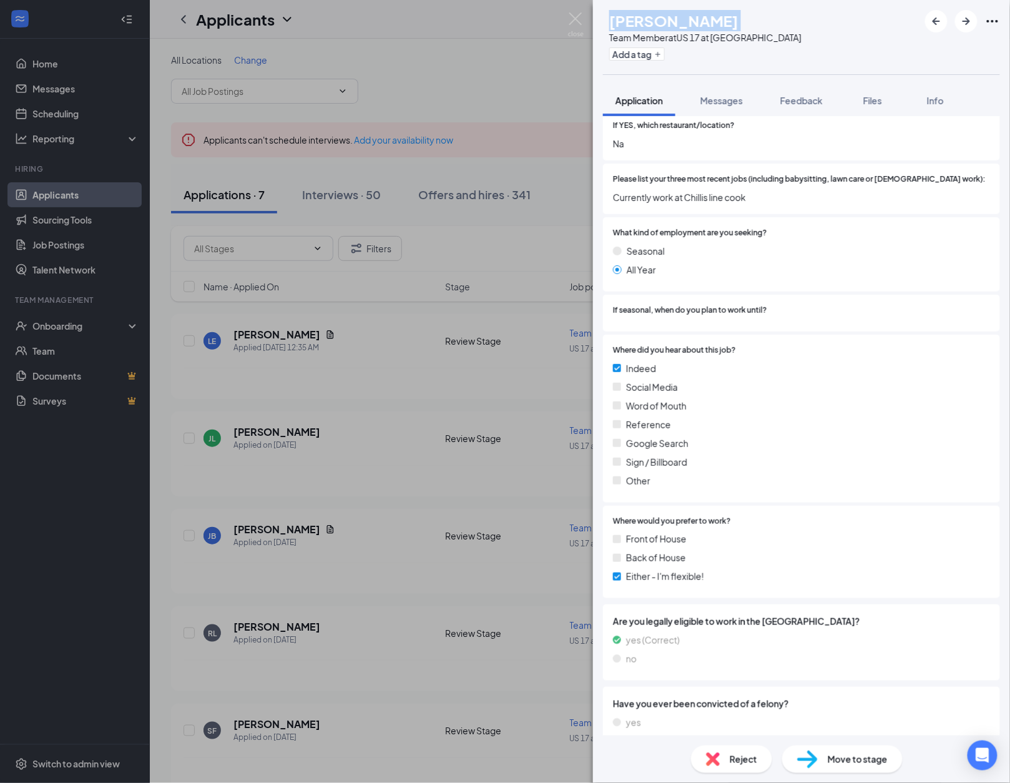
scroll to position [1122, 0]
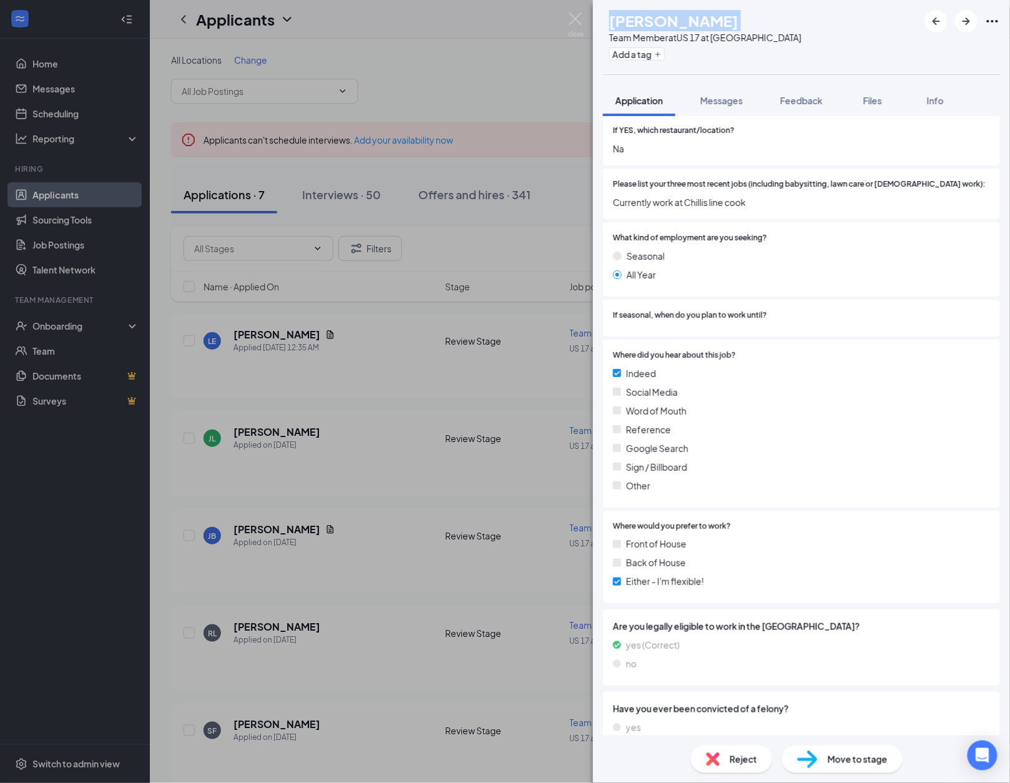
click at [814, 752] on img at bounding box center [807, 759] width 21 height 18
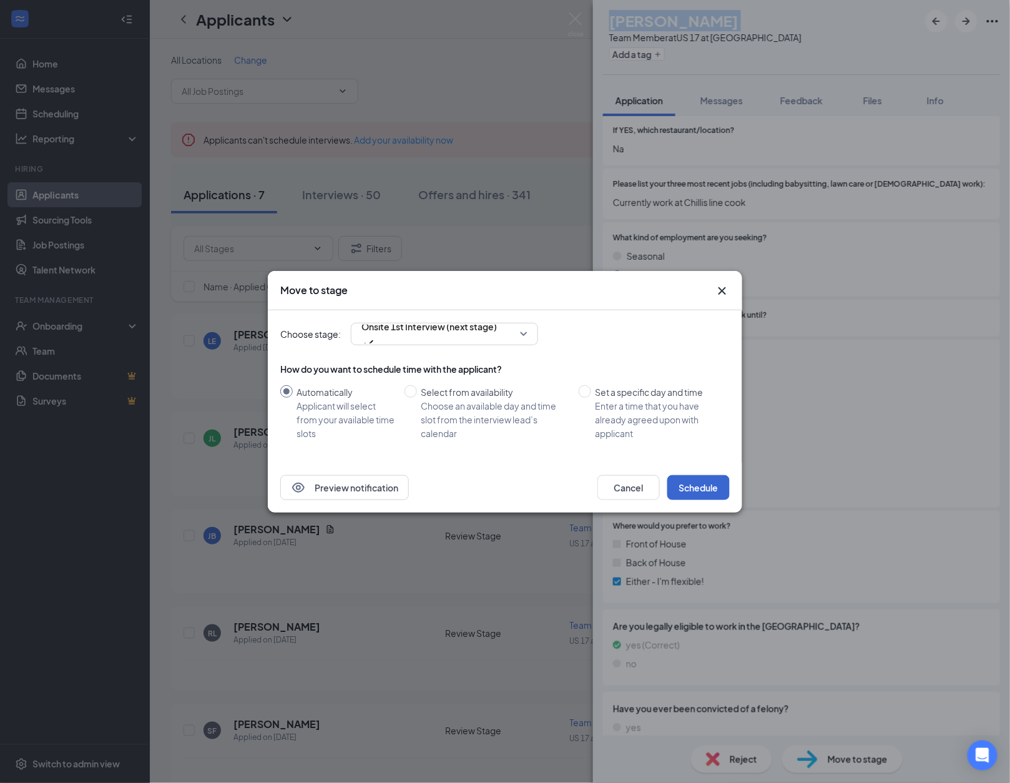
click at [690, 482] on button "Schedule" at bounding box center [698, 487] width 62 height 25
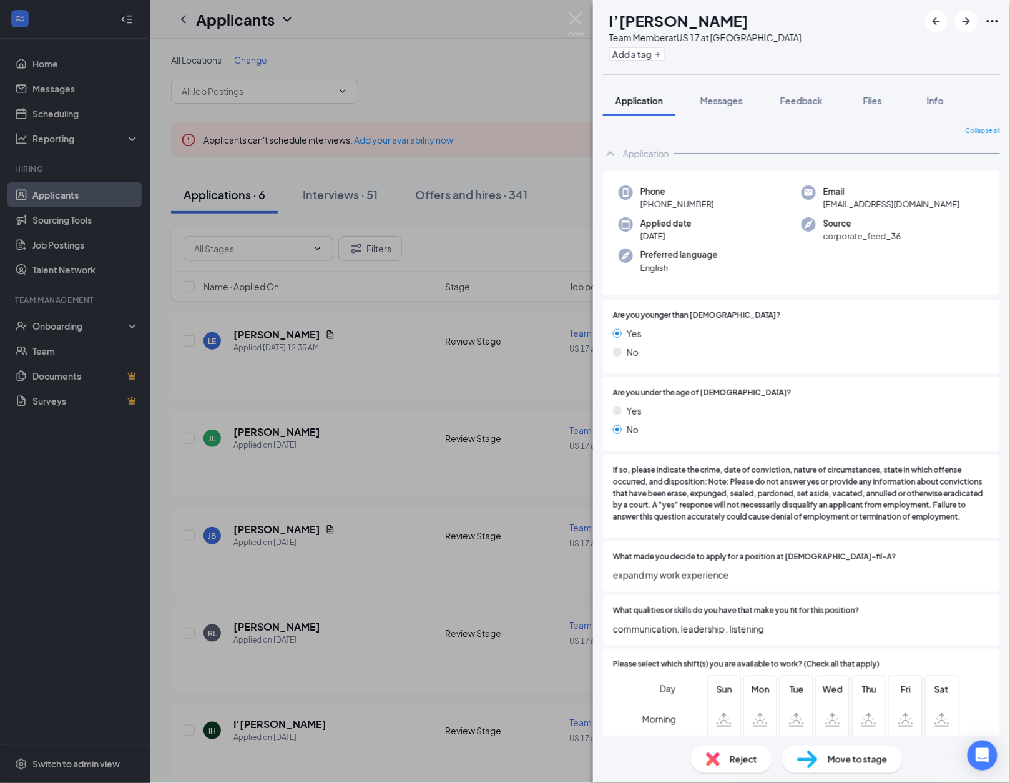
click at [797, 515] on span "If so, please indicate the crime, date of conviction, nature of circumstances, …" at bounding box center [801, 493] width 377 height 59
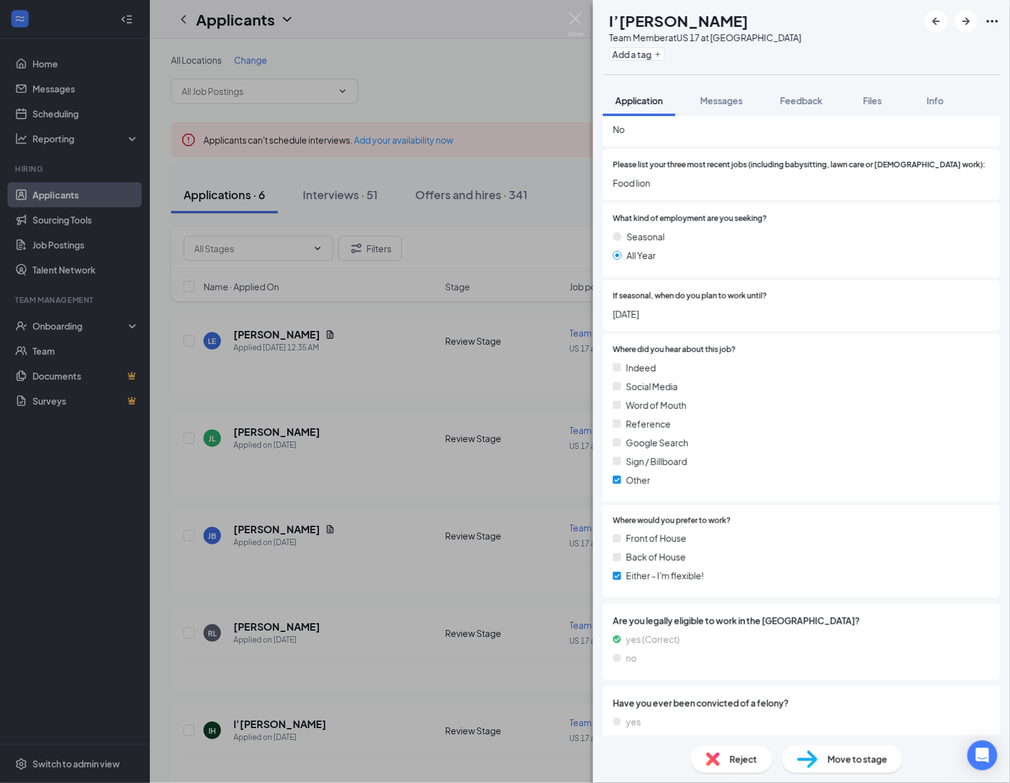
scroll to position [1127, 0]
click at [827, 752] on div "Move to stage" at bounding box center [842, 758] width 120 height 27
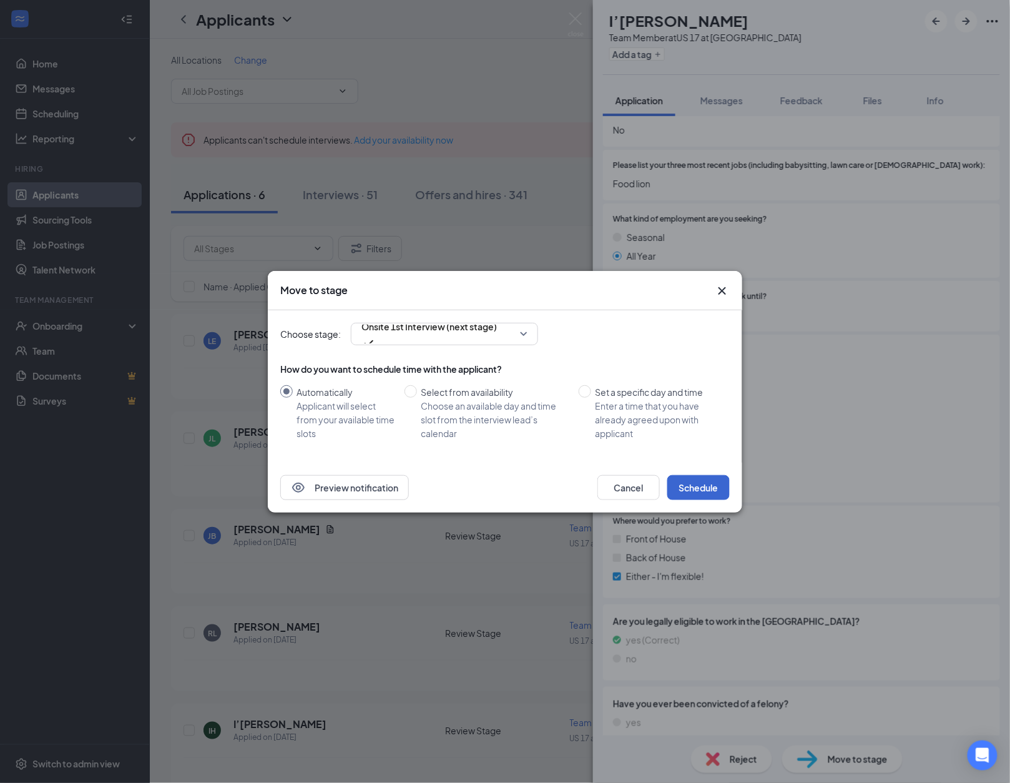
click at [707, 497] on button "Schedule" at bounding box center [698, 487] width 62 height 25
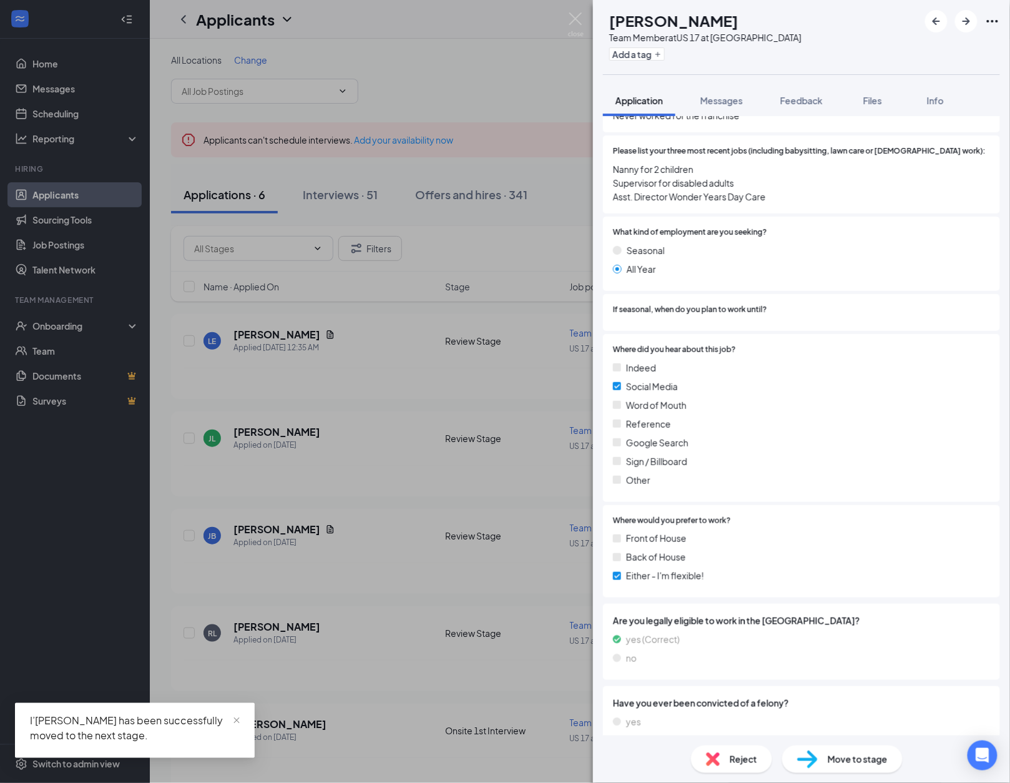
scroll to position [1140, 0]
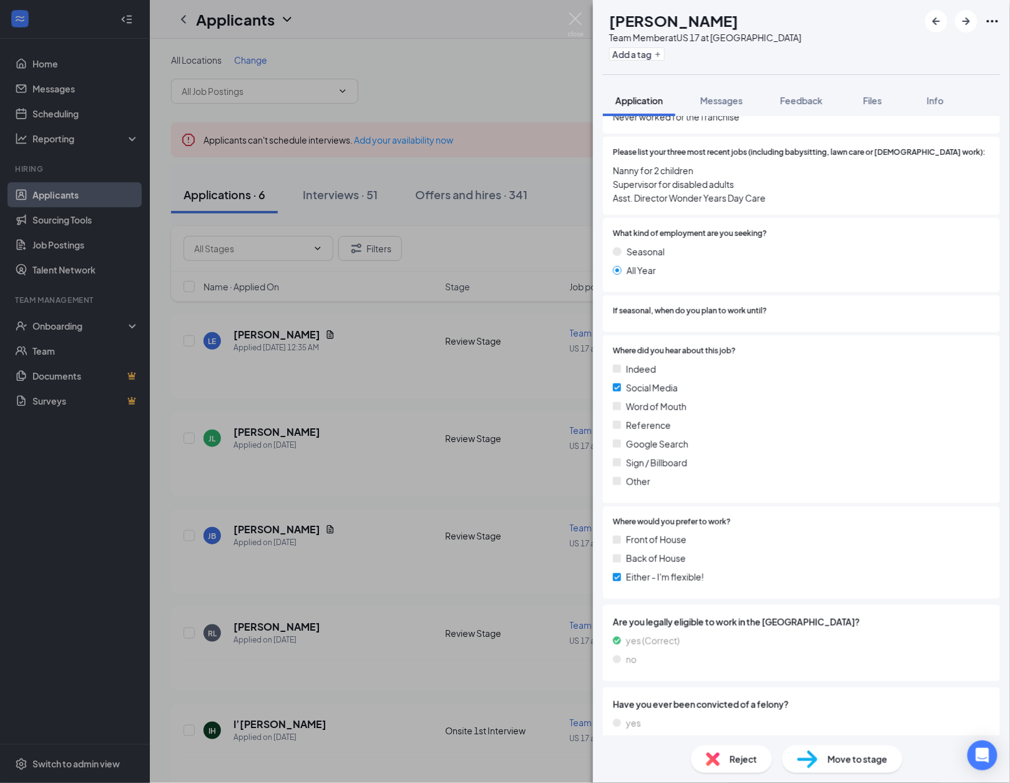
click at [672, 19] on h1 "[PERSON_NAME]" at bounding box center [673, 20] width 129 height 21
copy h1 "[PERSON_NAME]"
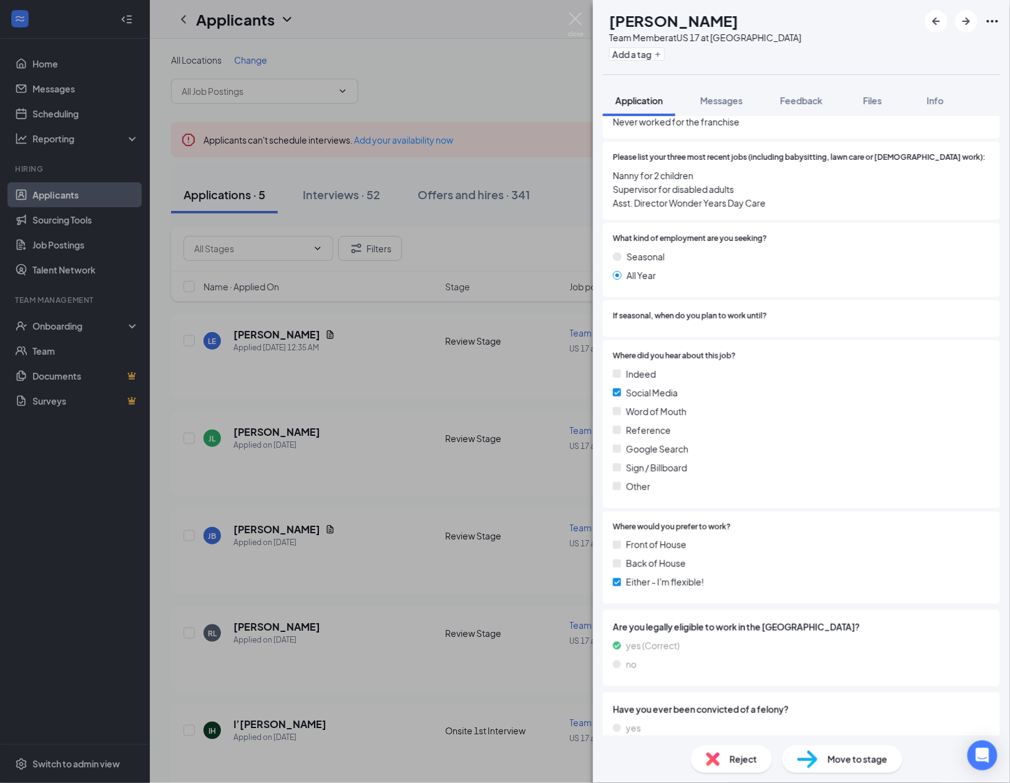
click at [838, 770] on div "Move to stage" at bounding box center [842, 758] width 120 height 27
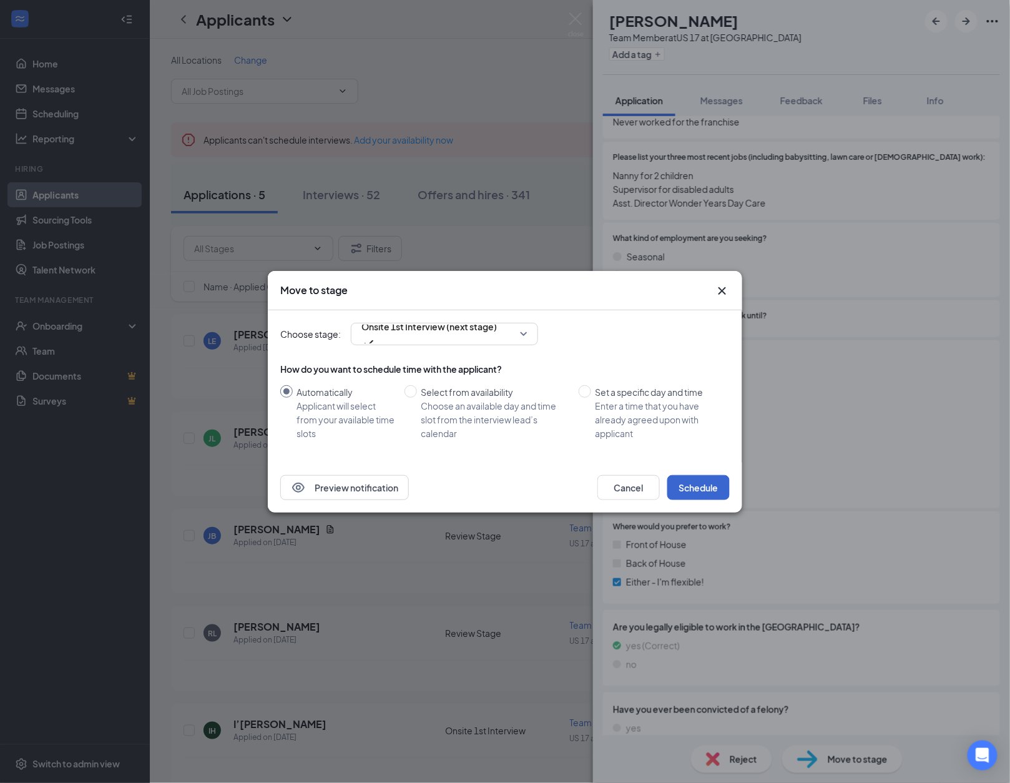
click at [699, 492] on button "Schedule" at bounding box center [698, 487] width 62 height 25
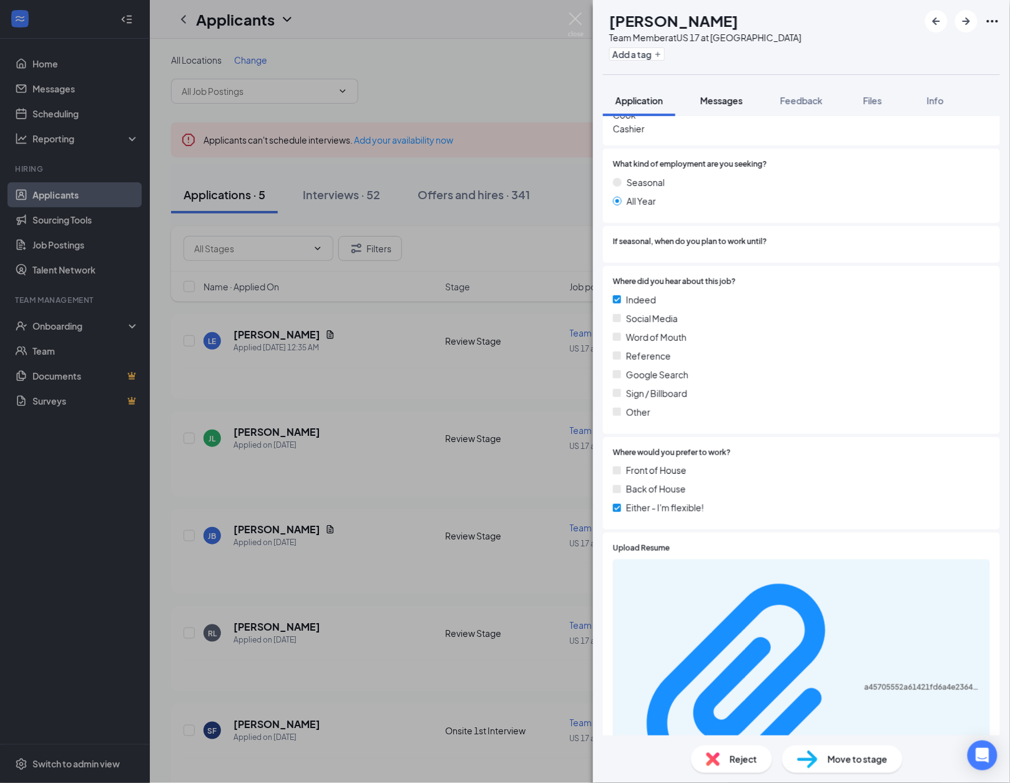
scroll to position [1243, 0]
click at [716, 12] on h1 "[PERSON_NAME]" at bounding box center [673, 20] width 129 height 21
copy h1 "[PERSON_NAME]"
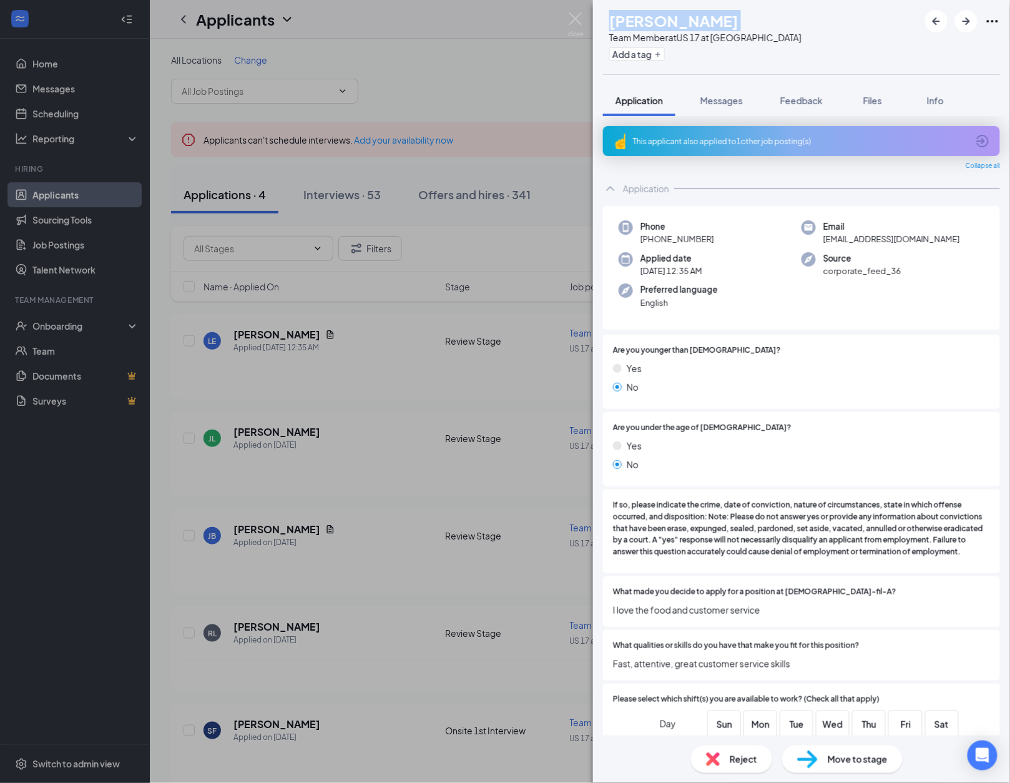
scroll to position [0, 0]
click at [840, 757] on span "Move to stage" at bounding box center [858, 759] width 60 height 14
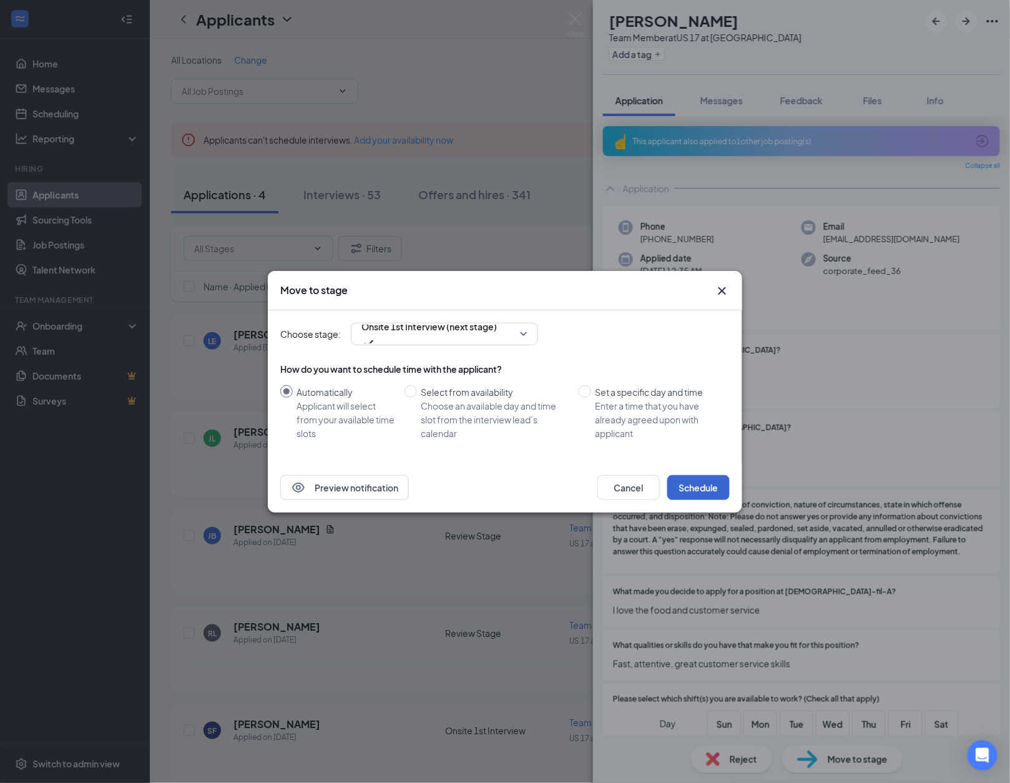
click at [704, 483] on button "Schedule" at bounding box center [698, 487] width 62 height 25
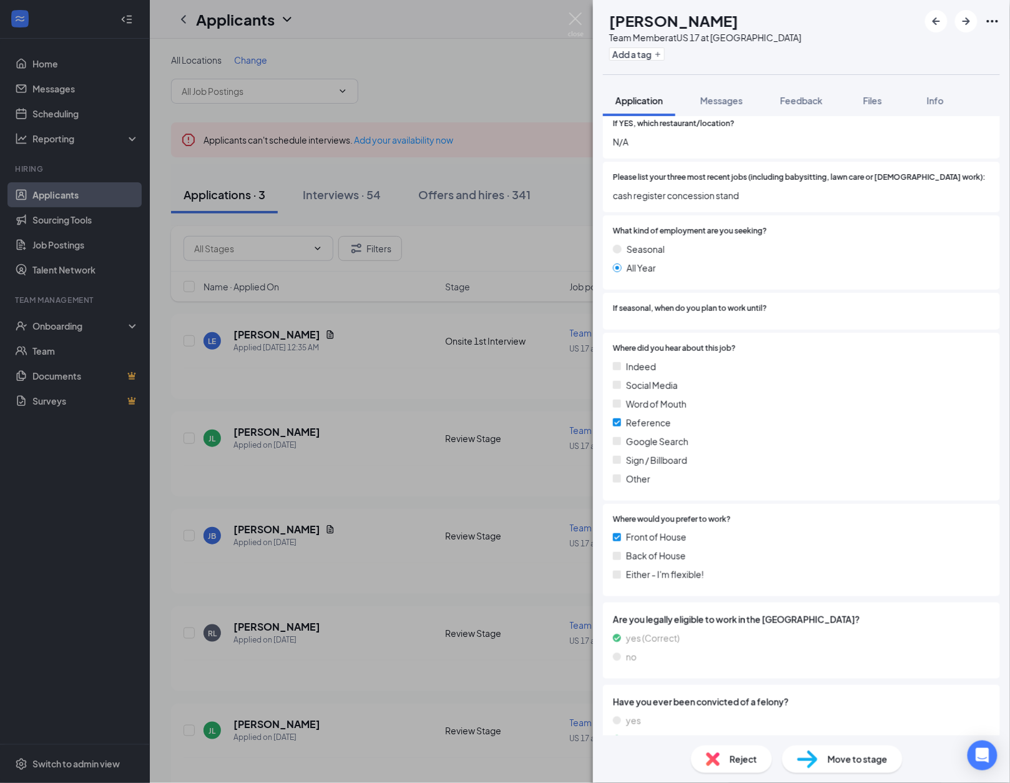
scroll to position [1113, 0]
click at [685, 11] on h1 "[PERSON_NAME]" at bounding box center [673, 20] width 129 height 21
copy h1 "[PERSON_NAME]"
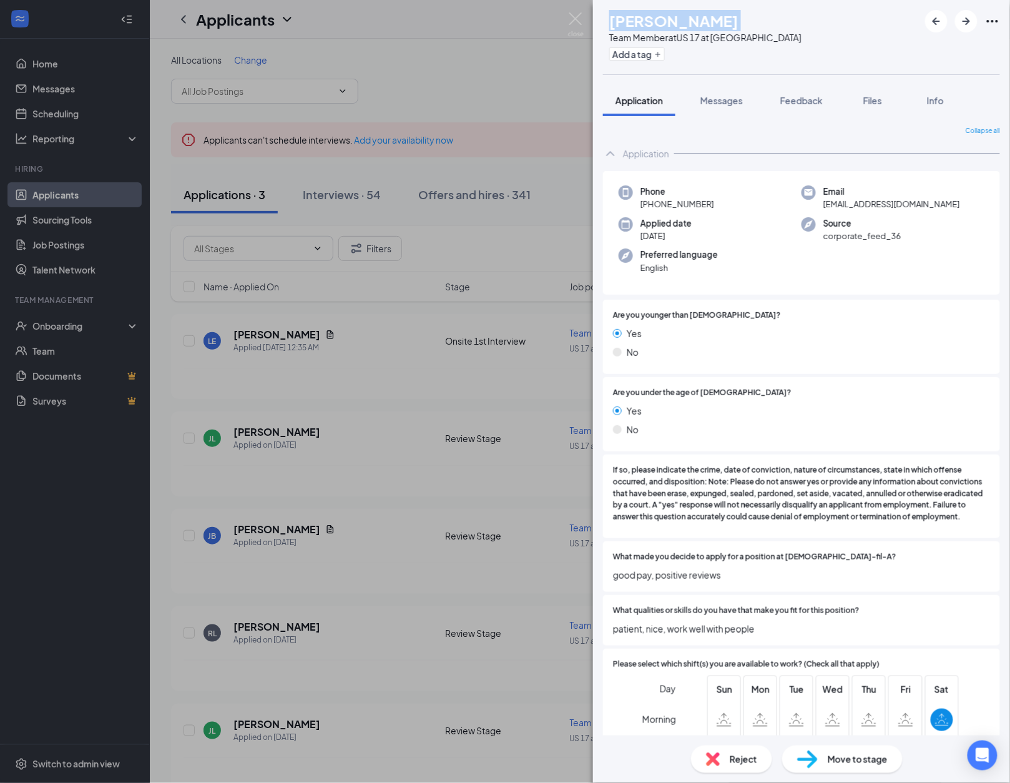
scroll to position [0, 0]
click at [736, 761] on span "Reject" at bounding box center [743, 759] width 27 height 14
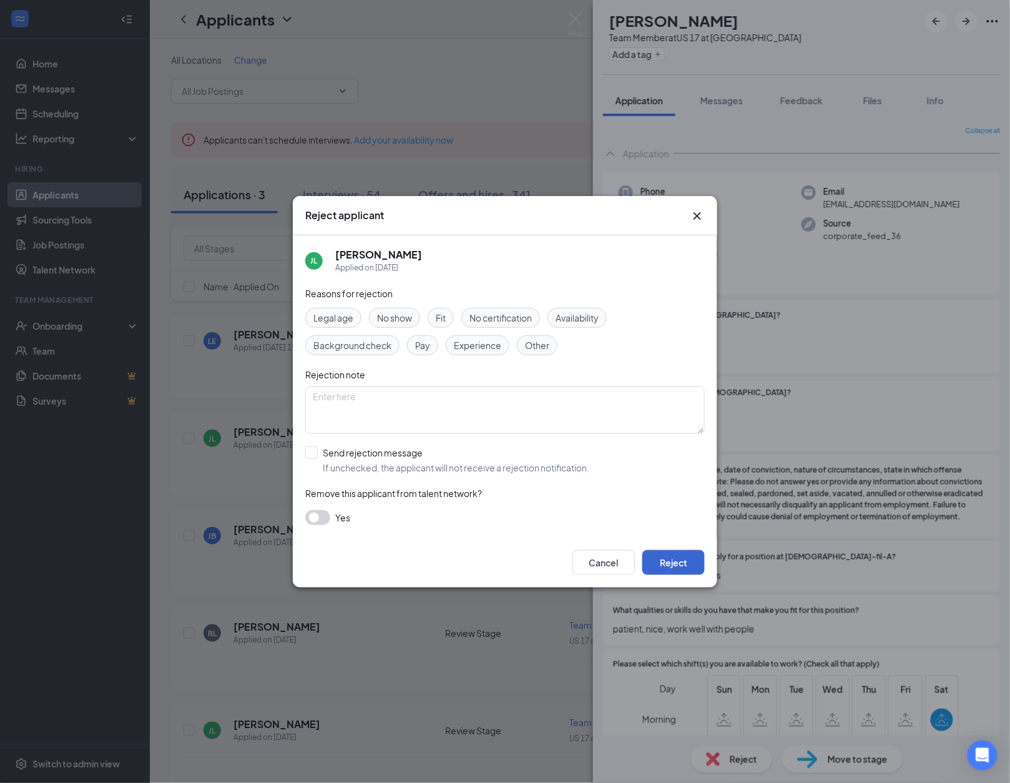
click at [672, 555] on button "Reject" at bounding box center [673, 562] width 62 height 25
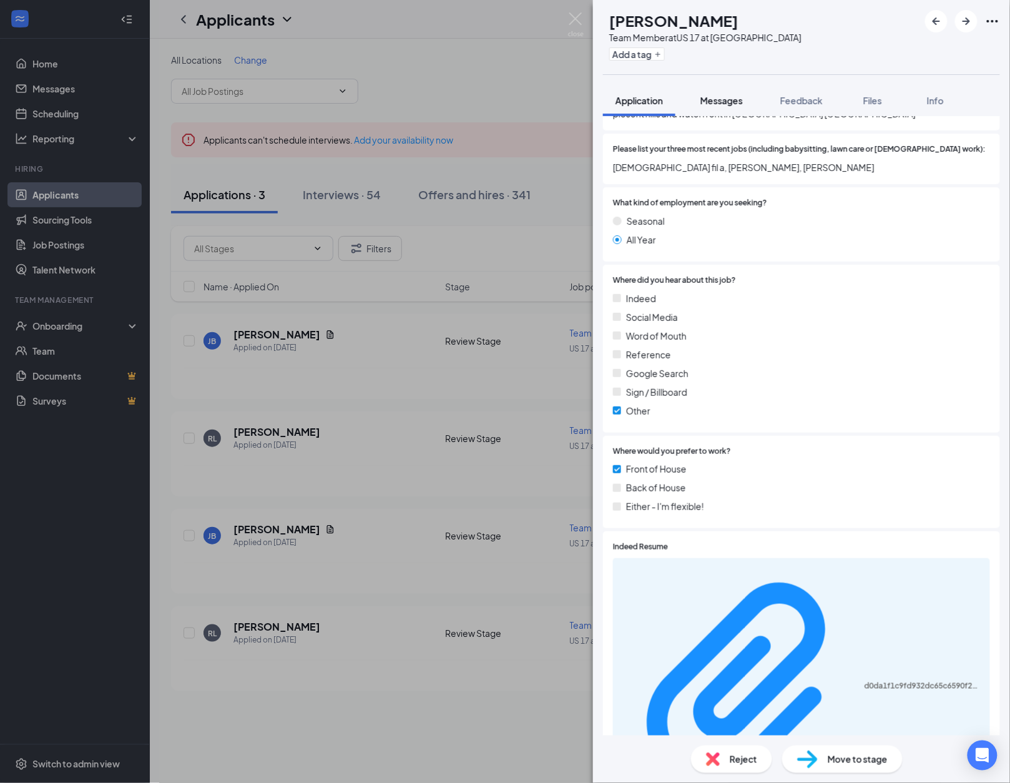
scroll to position [1068, 0]
click at [844, 747] on div "Move to stage" at bounding box center [842, 758] width 120 height 27
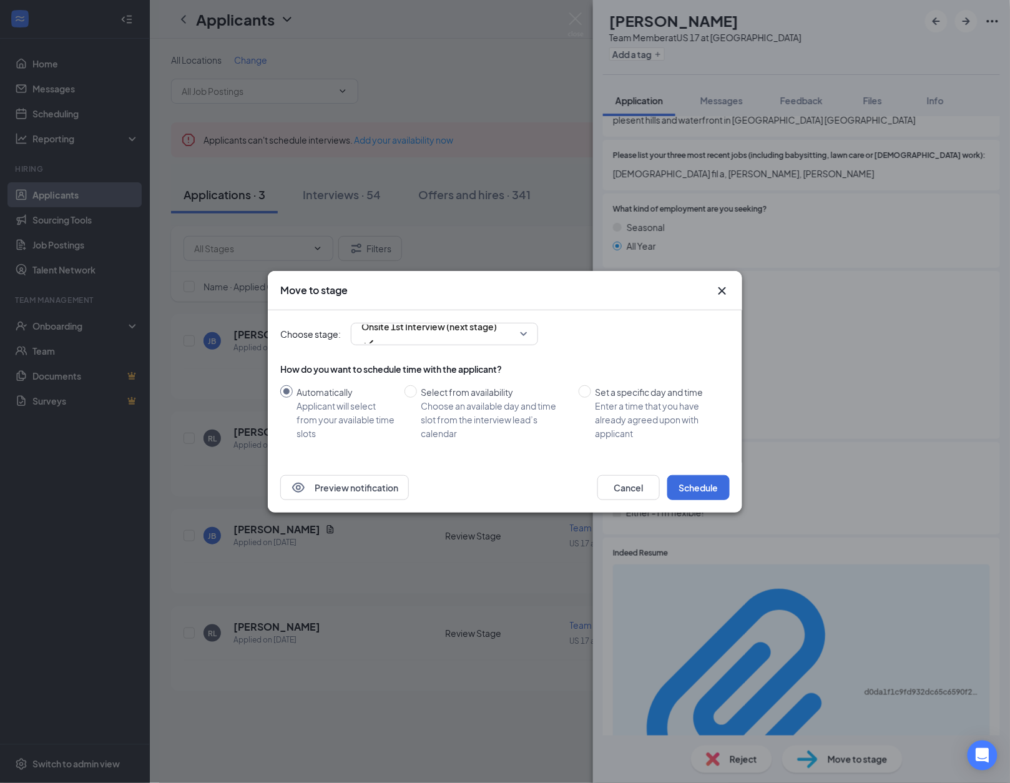
click at [700, 505] on div "Preview notification Cancel Schedule" at bounding box center [505, 487] width 474 height 50
click at [700, 478] on button "Schedule" at bounding box center [698, 487] width 62 height 25
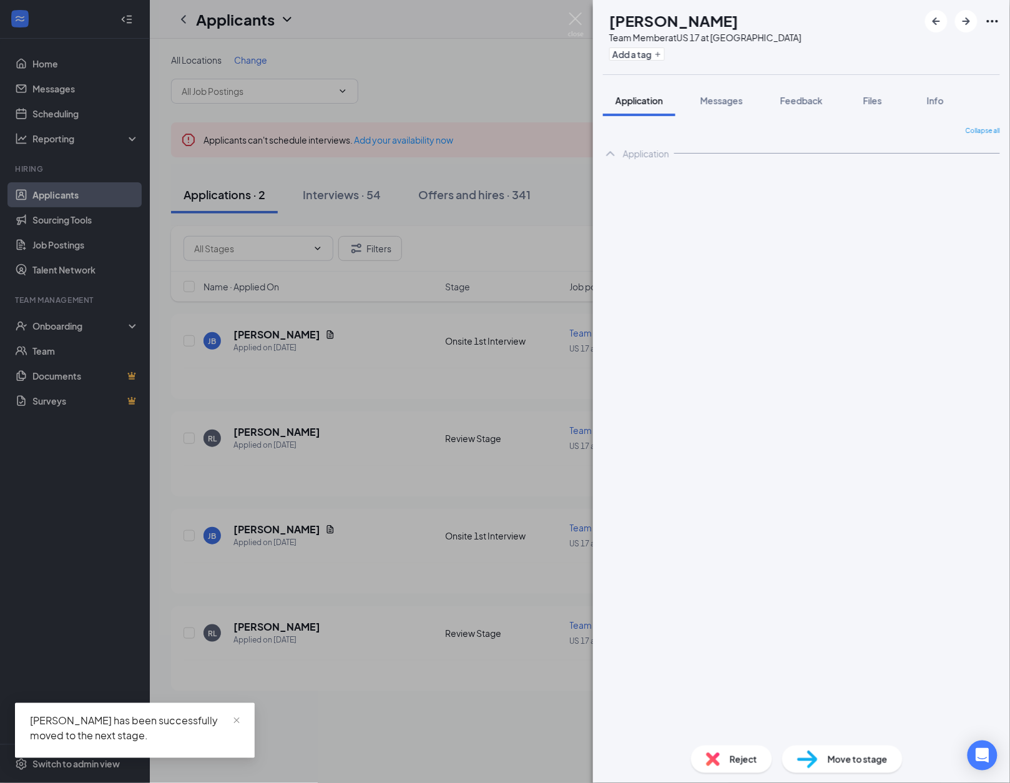
click at [511, 439] on div "[PERSON_NAME] Team Member at US 17 at Hwy 22 Add a tag Application Messages Fee…" at bounding box center [505, 391] width 1010 height 783
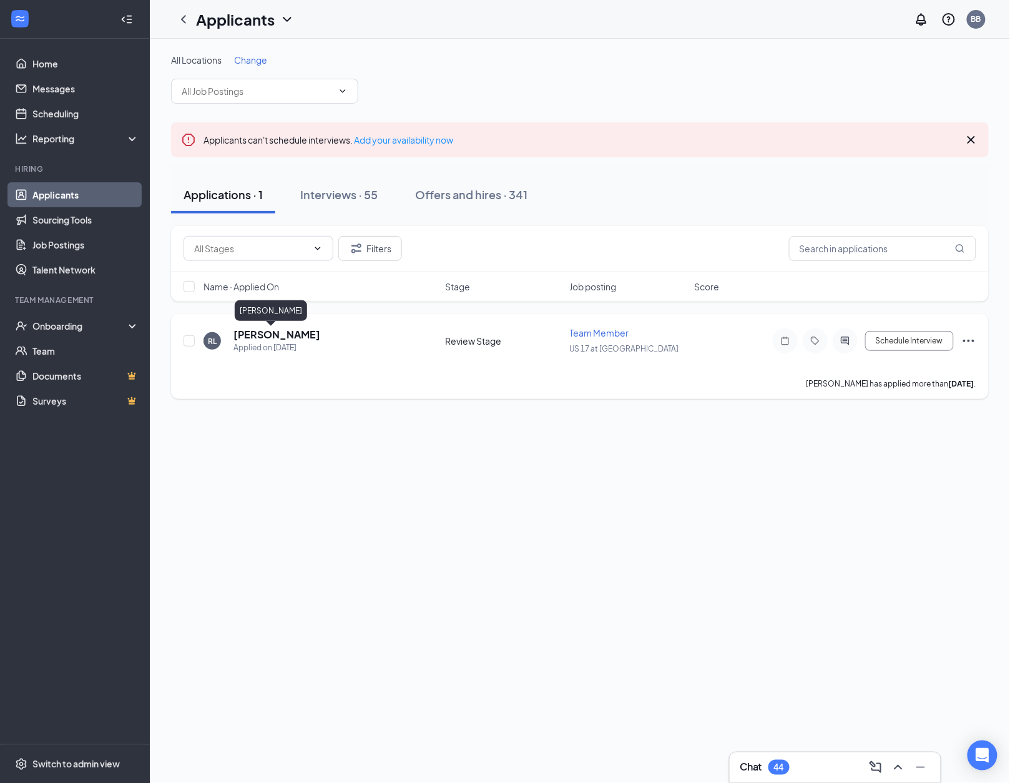
click at [270, 336] on h5 "[PERSON_NAME]" at bounding box center [276, 335] width 87 height 14
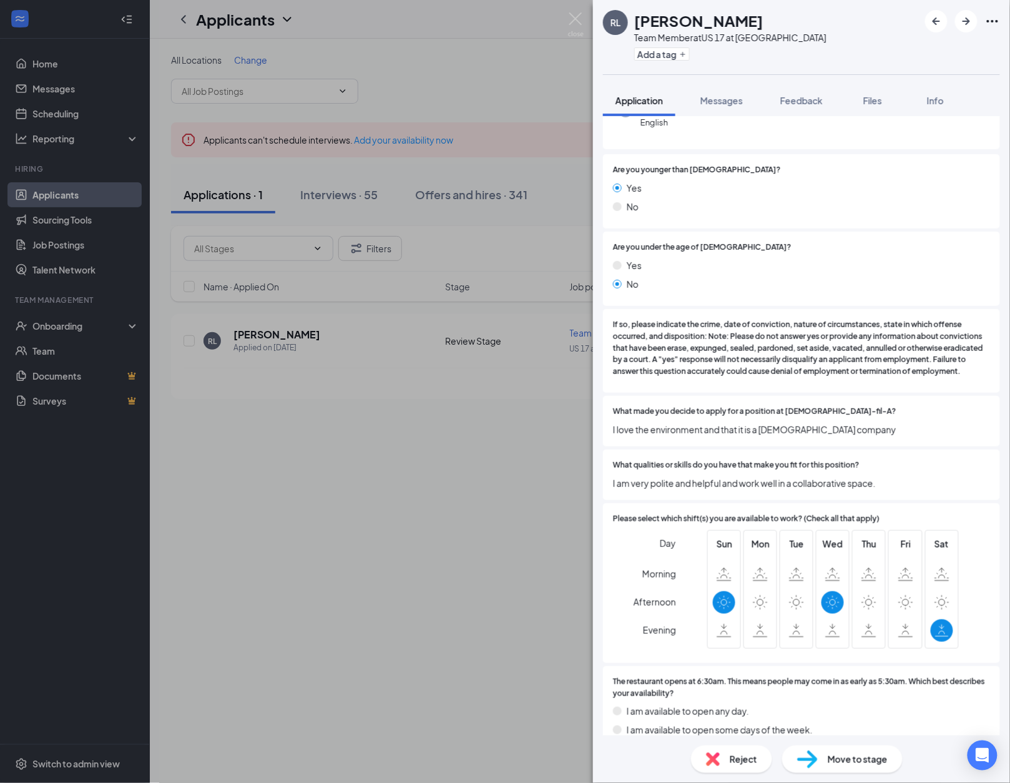
scroll to position [155, 0]
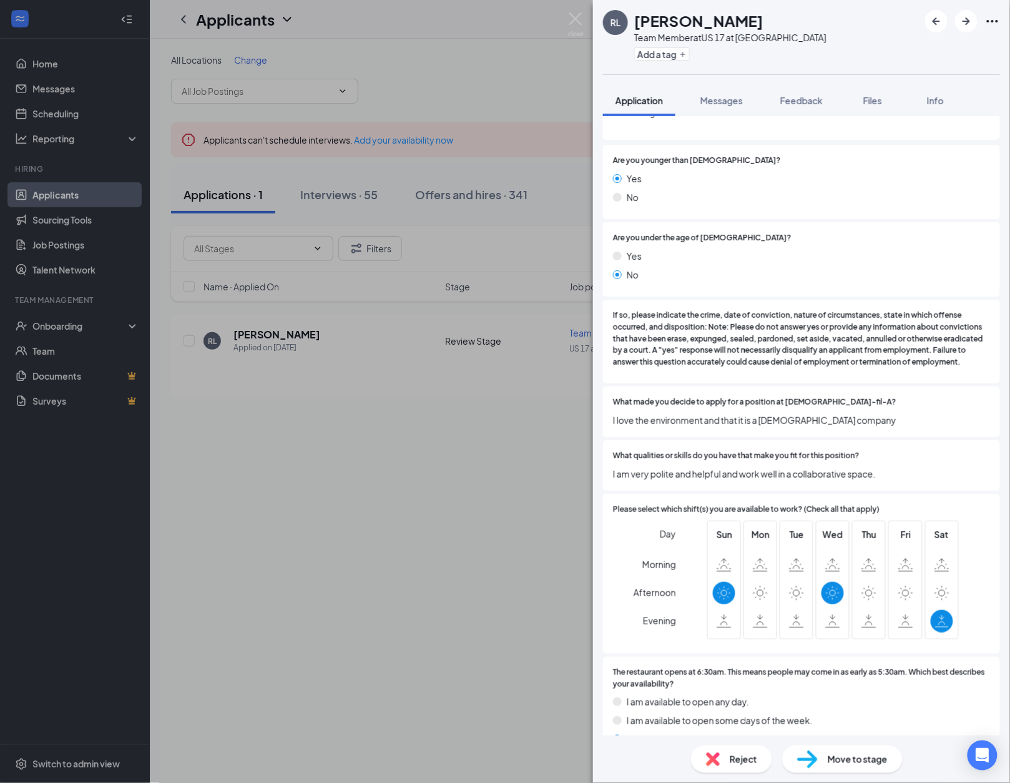
click at [728, 770] on div "Reject" at bounding box center [731, 758] width 81 height 27
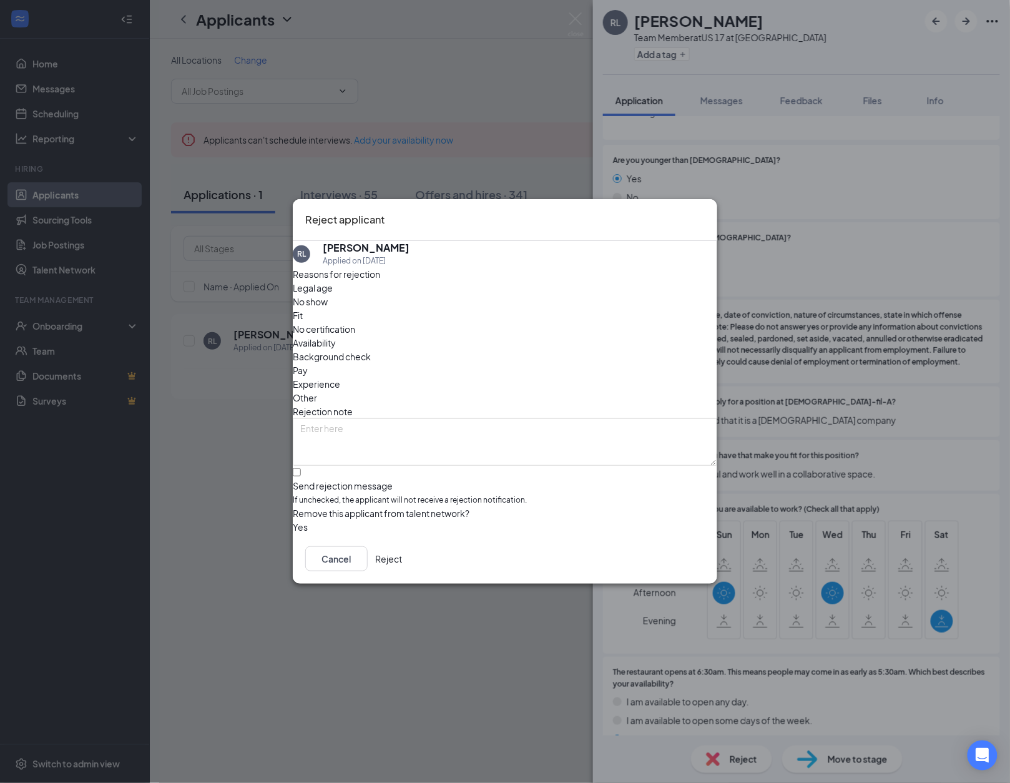
click at [402, 564] on button "Reject" at bounding box center [388, 558] width 27 height 25
